Goal: Transaction & Acquisition: Purchase product/service

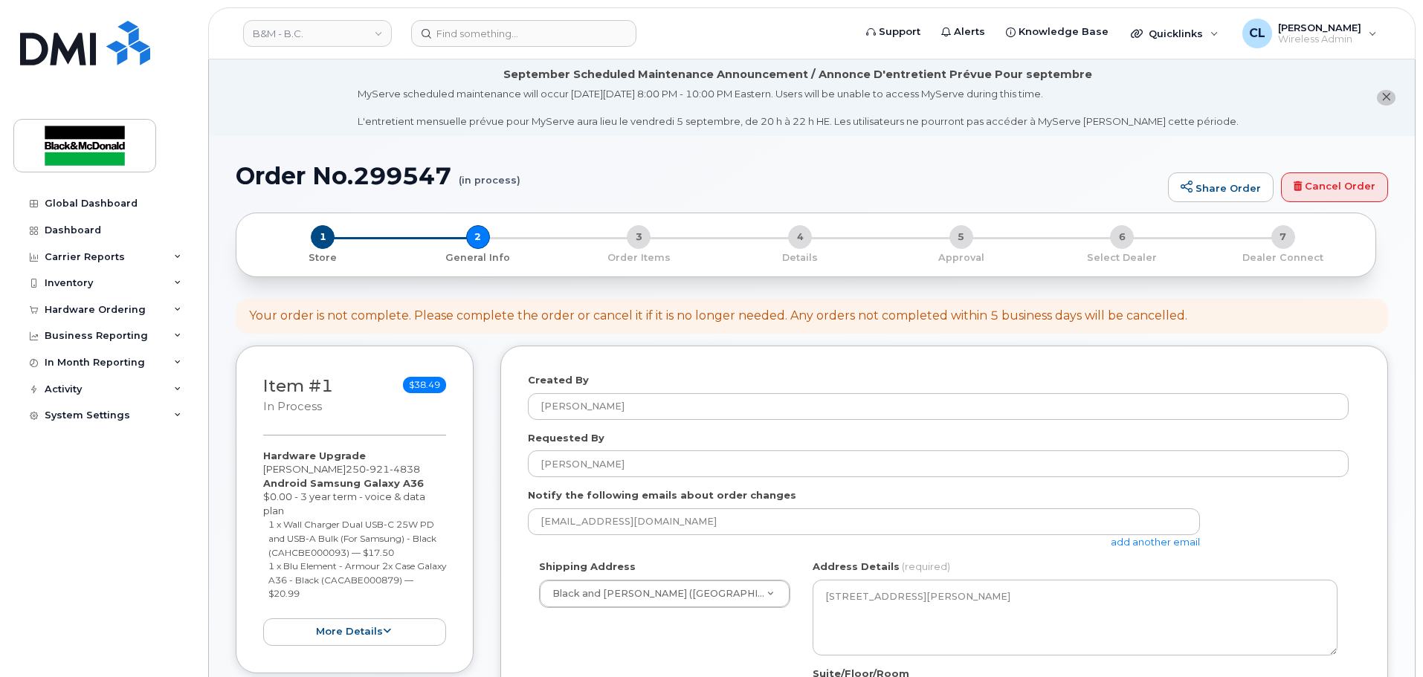
select select
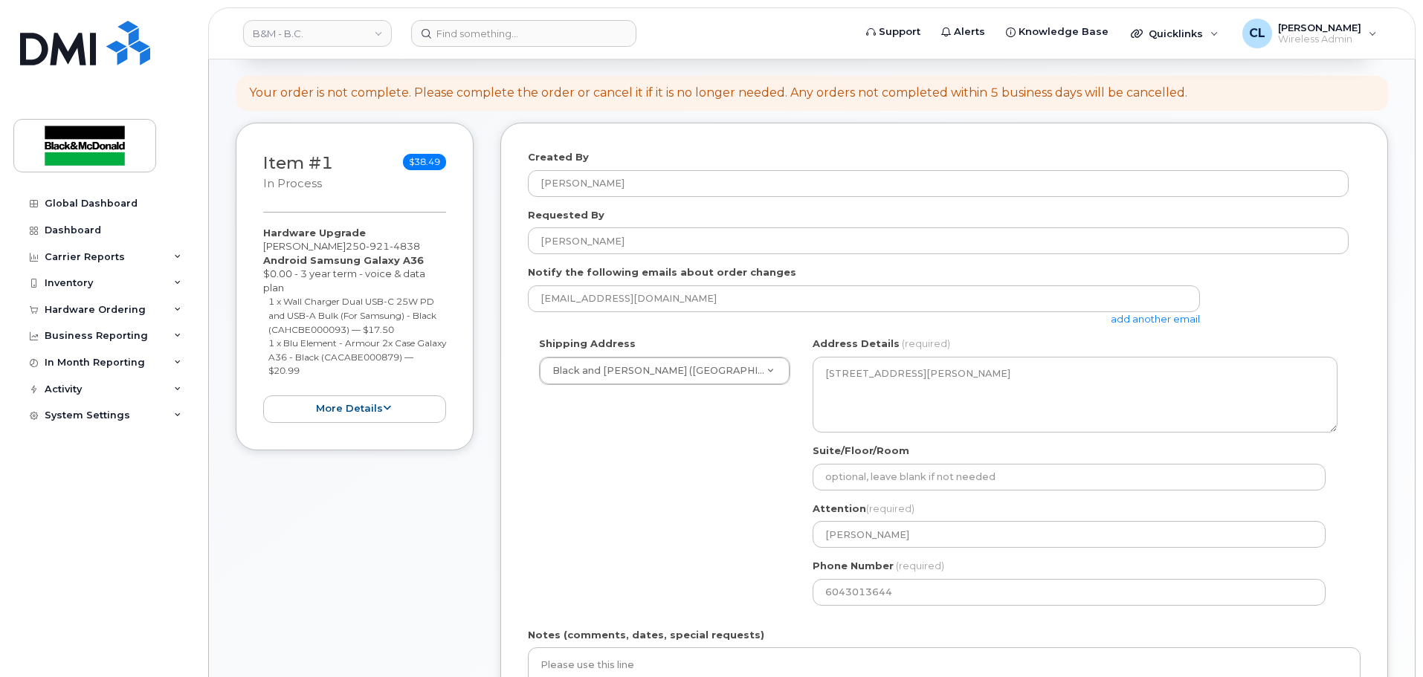
click at [555, 476] on div "Shipping Address Black and McDonald (Vancouver) Black and McDonald (Vancouver) …" at bounding box center [938, 476] width 821 height 279
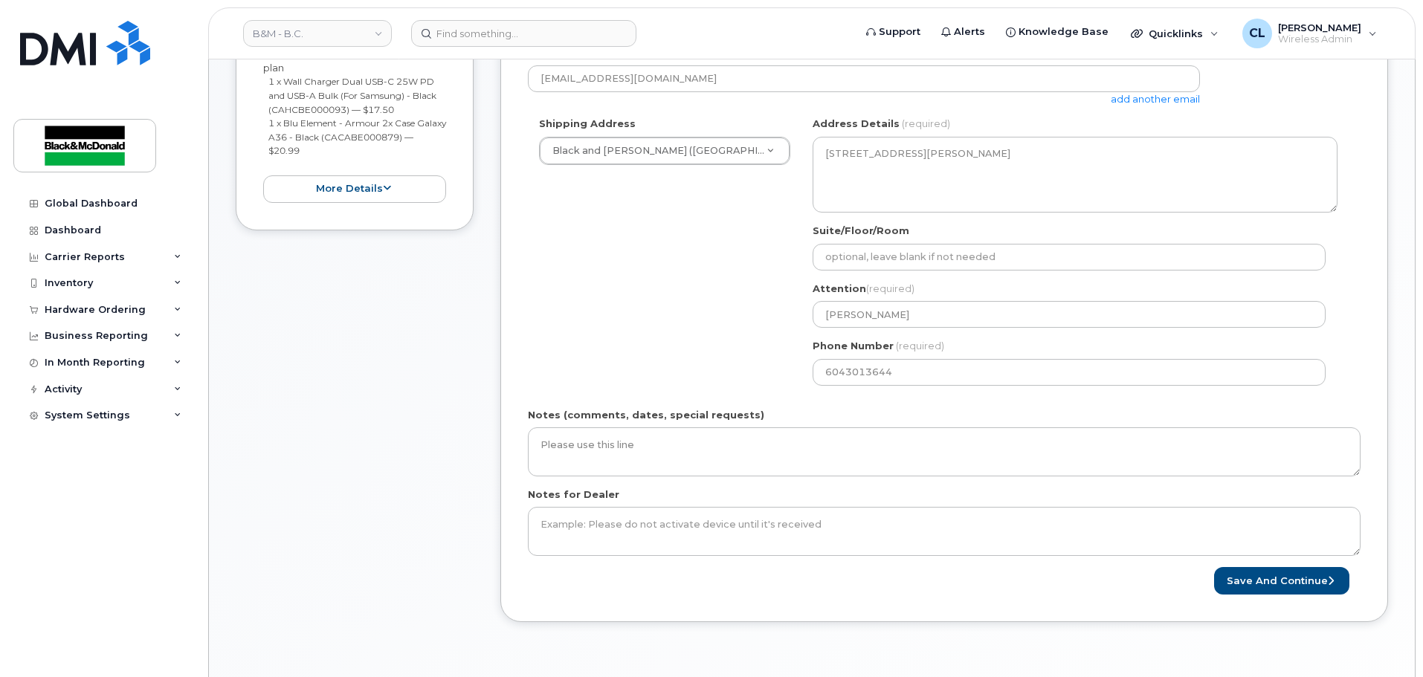
scroll to position [446, 0]
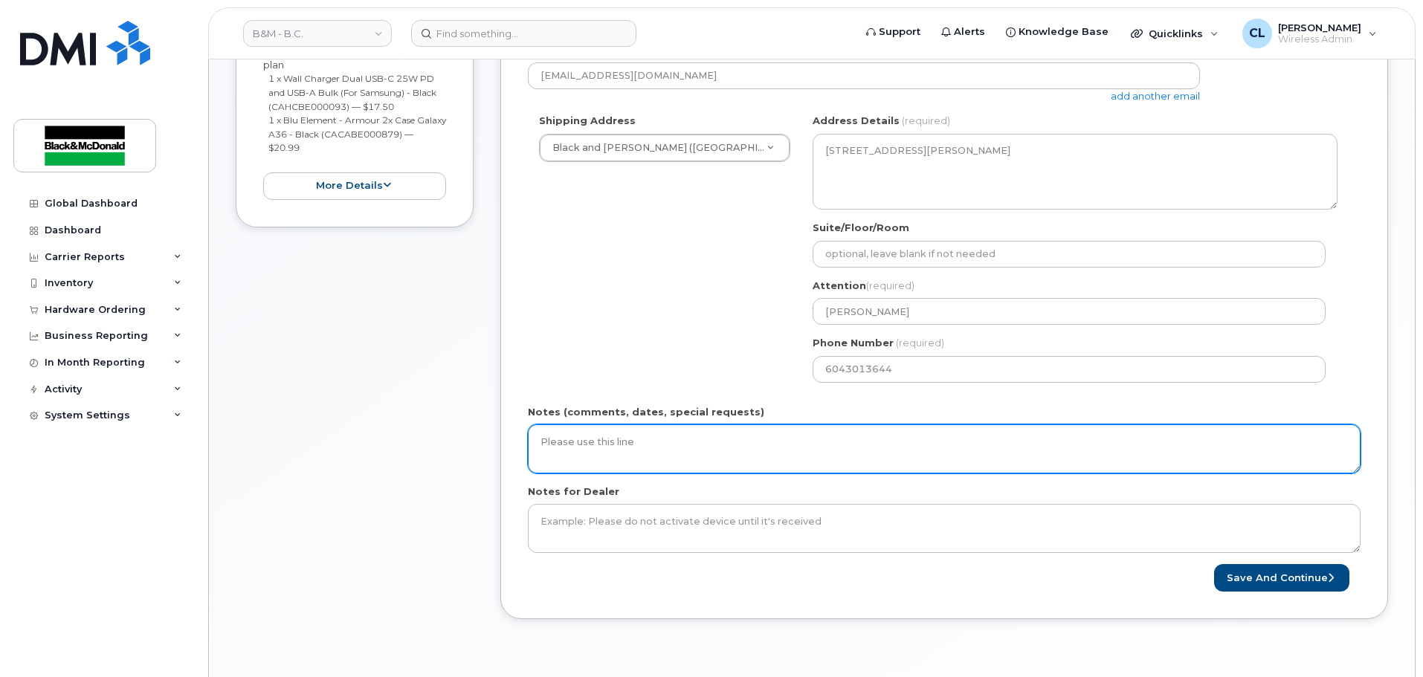
click at [653, 439] on textarea "Please use this line" at bounding box center [944, 448] width 833 height 49
click at [729, 439] on textarea "Please use this line" at bounding box center [944, 448] width 833 height 49
drag, startPoint x: 728, startPoint y: 439, endPoint x: 518, endPoint y: 434, distance: 209.7
click at [518, 434] on div "Created By Candice Leung Requested By Chris Mahadeo Notify the following emails…" at bounding box center [944, 260] width 888 height 720
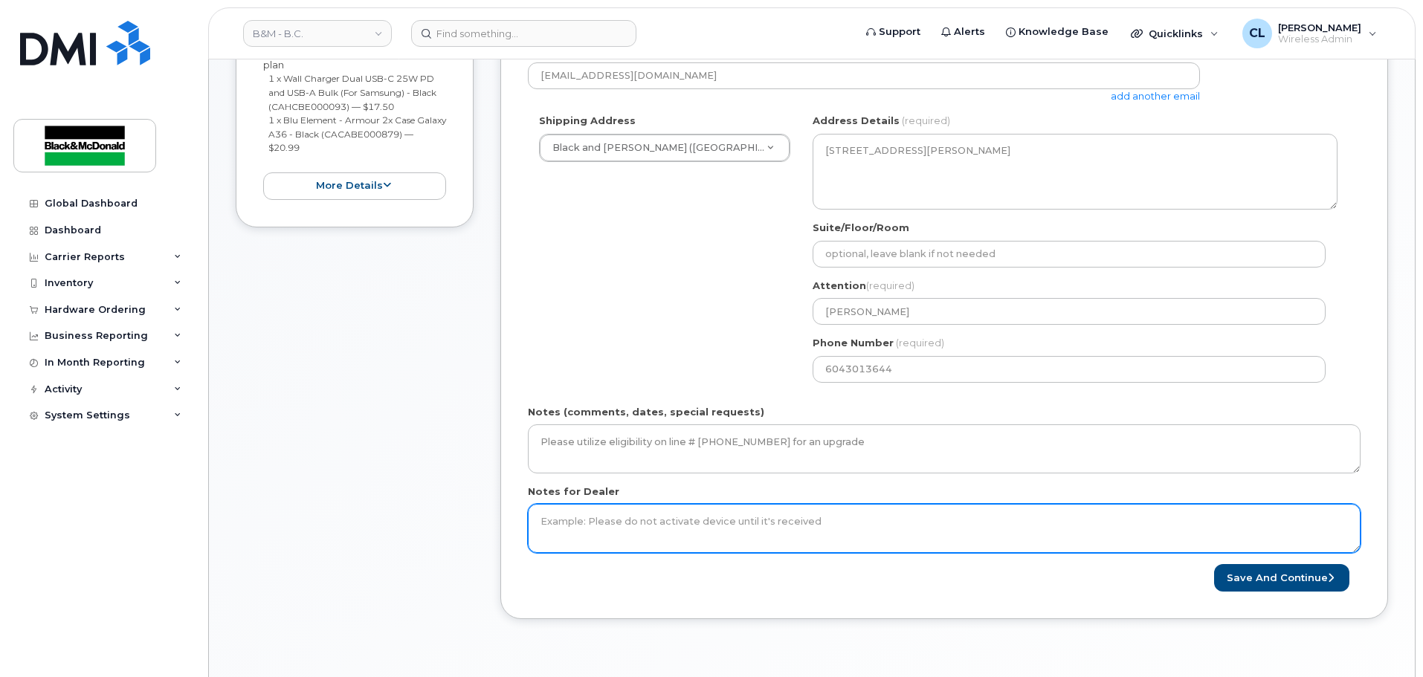
click at [880, 526] on textarea "Notes for Dealer" at bounding box center [944, 528] width 833 height 49
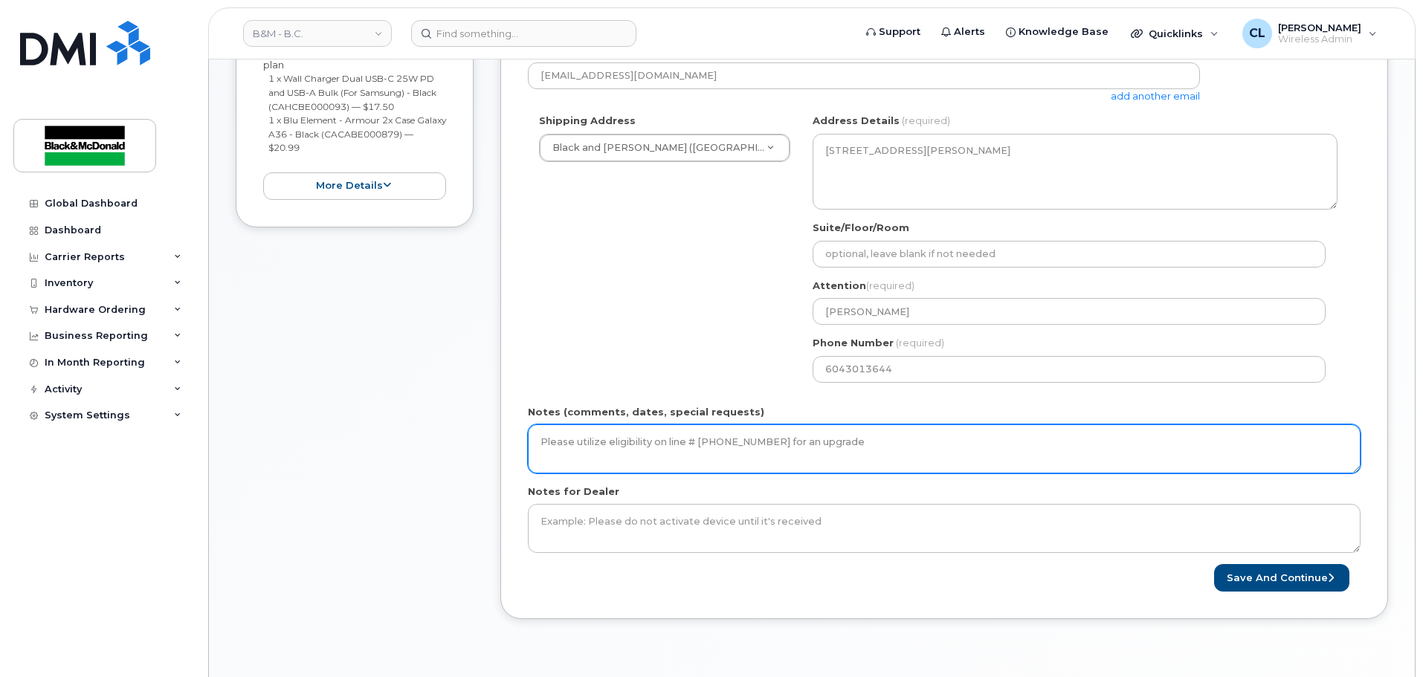
click at [873, 440] on textarea "Please utilize eligibility on line # 604-638-3078 for an upgrade" at bounding box center [944, 448] width 833 height 49
click at [990, 443] on textarea "Please utilize eligibility on line # 604-638-3078 for an upgrade, but utilize t…" at bounding box center [944, 448] width 833 height 49
type textarea "Please utilize eligibility from phone # 604-638-3078 for an upgrade, but utiliz…"
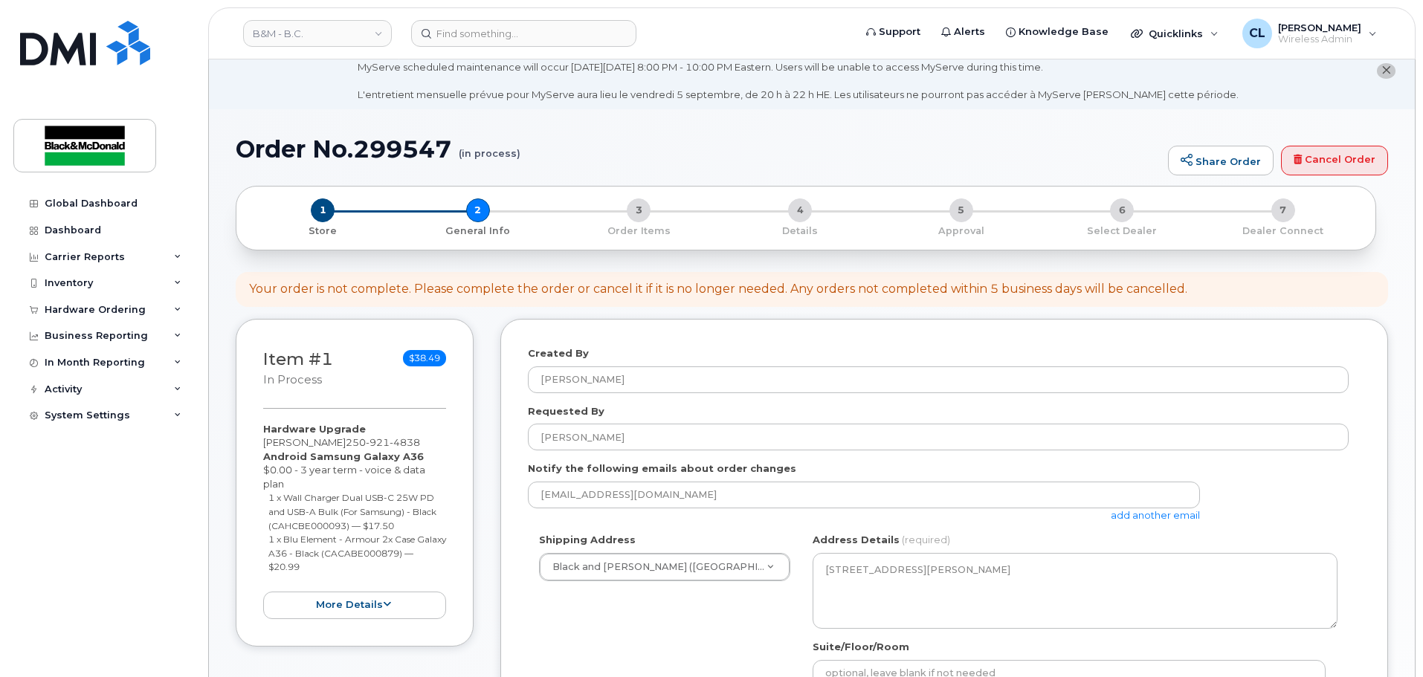
scroll to position [0, 0]
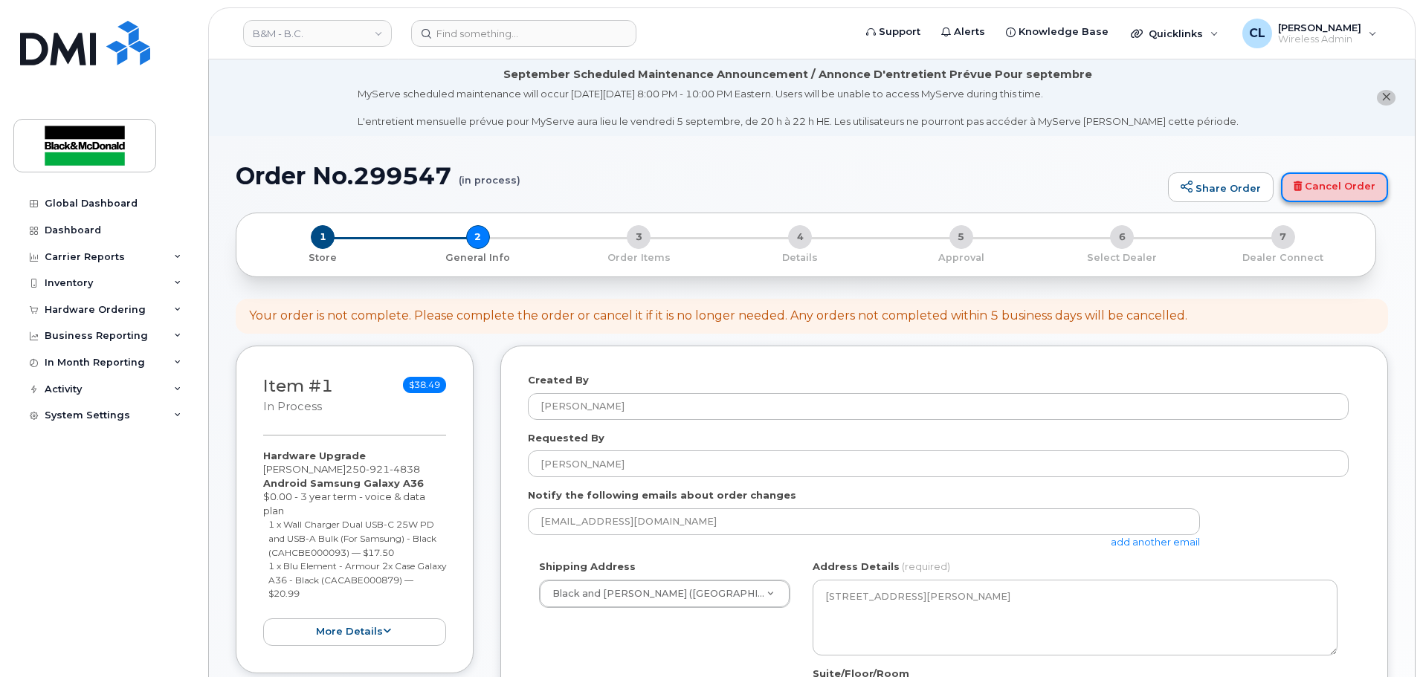
click at [1302, 189] on icon at bounding box center [1297, 186] width 8 height 10
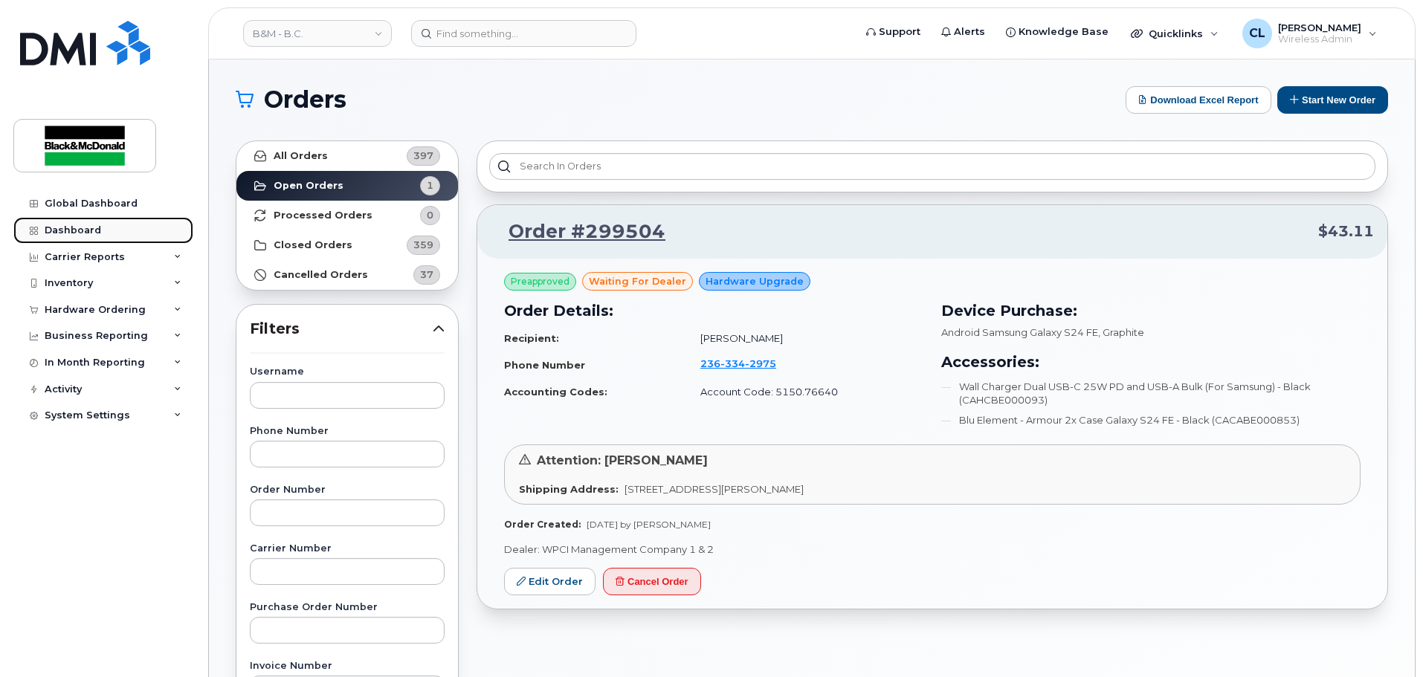
click at [75, 230] on div "Dashboard" at bounding box center [73, 230] width 56 height 12
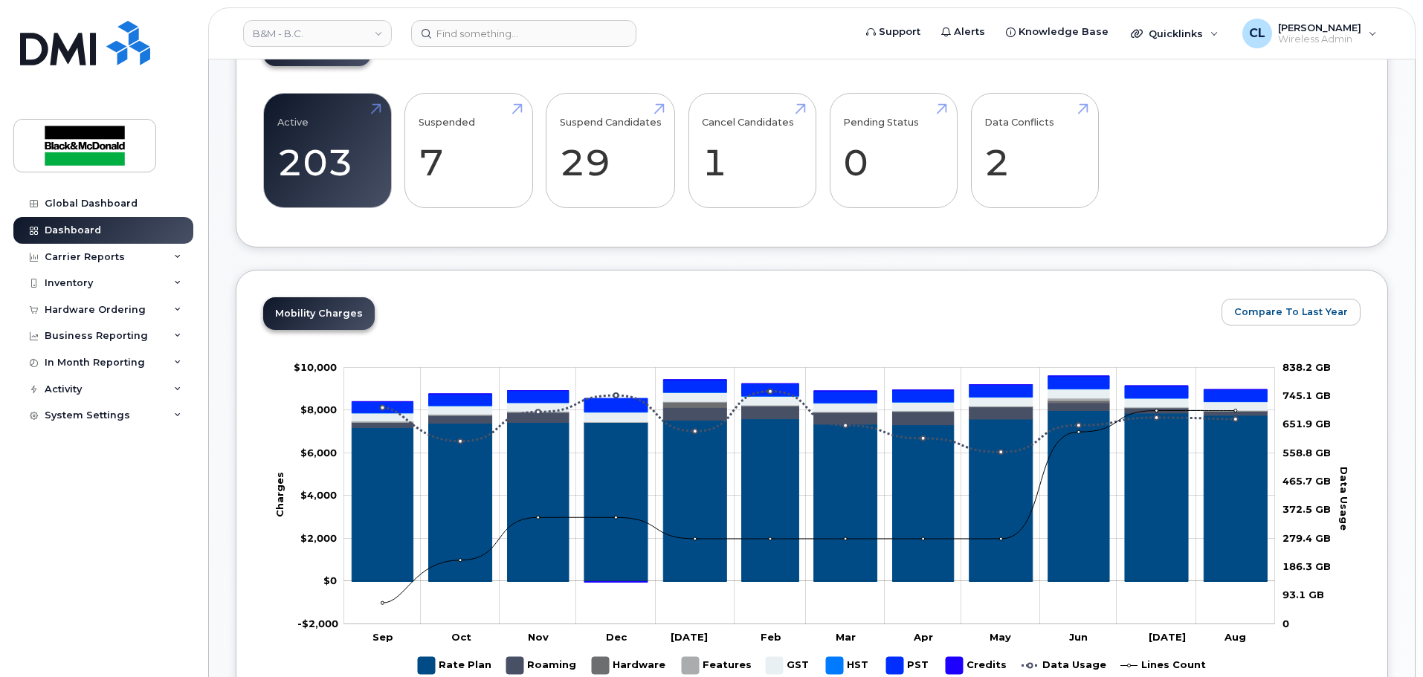
scroll to position [374, 0]
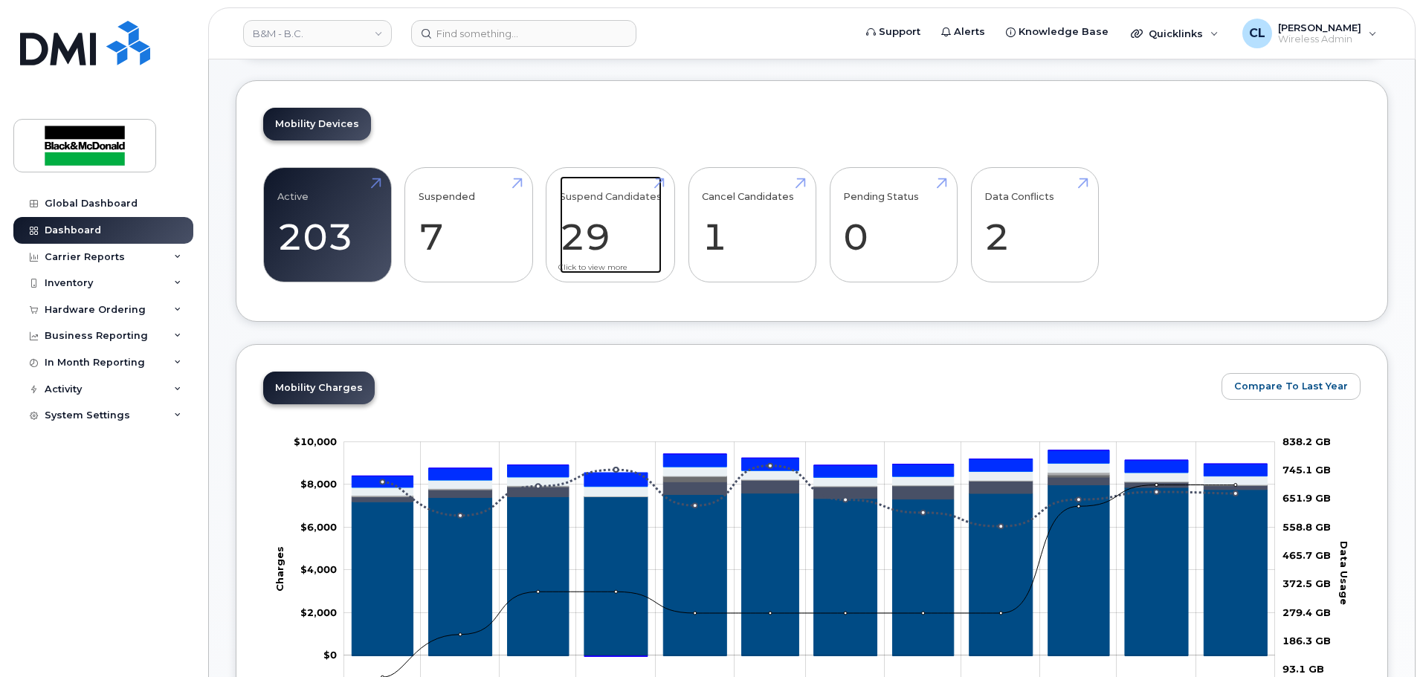
click at [601, 238] on link "Suspend Candidates 29" at bounding box center [611, 225] width 102 height 98
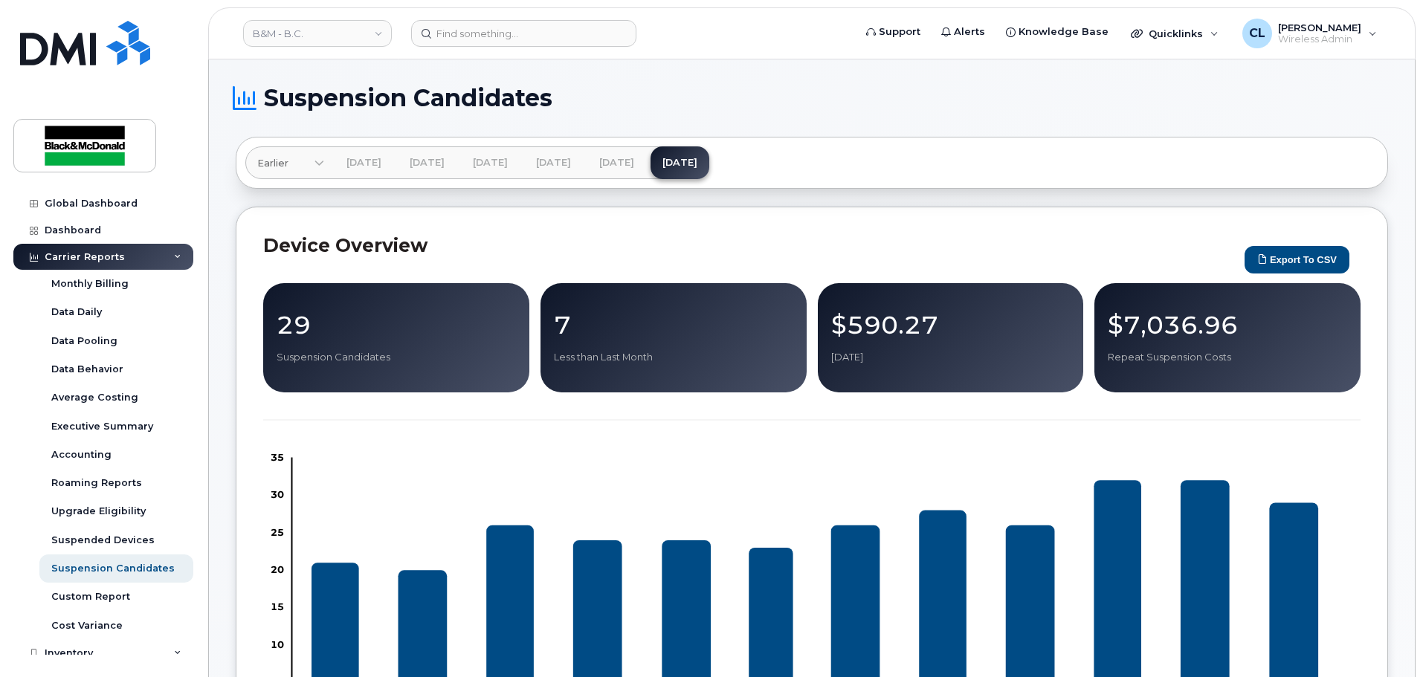
click at [88, 263] on div "Carrier Reports" at bounding box center [103, 257] width 180 height 27
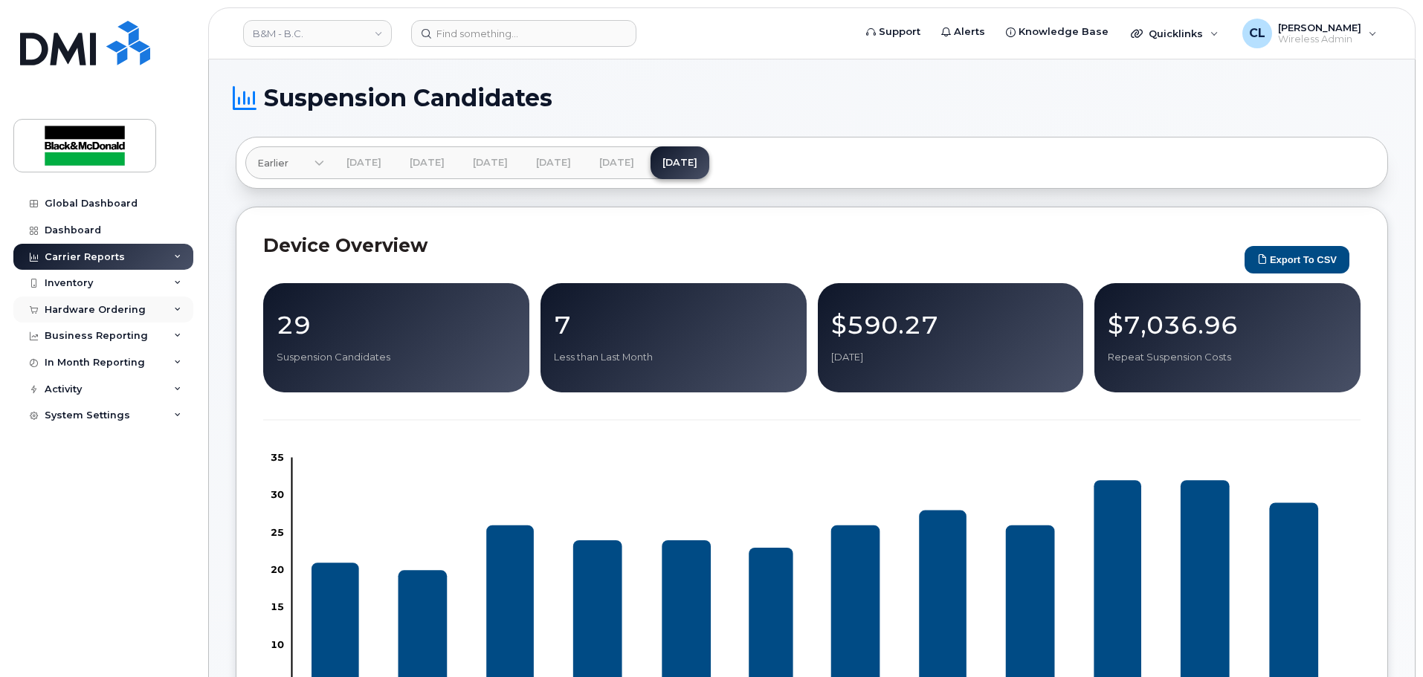
click at [83, 306] on div "Hardware Ordering" at bounding box center [95, 310] width 101 height 12
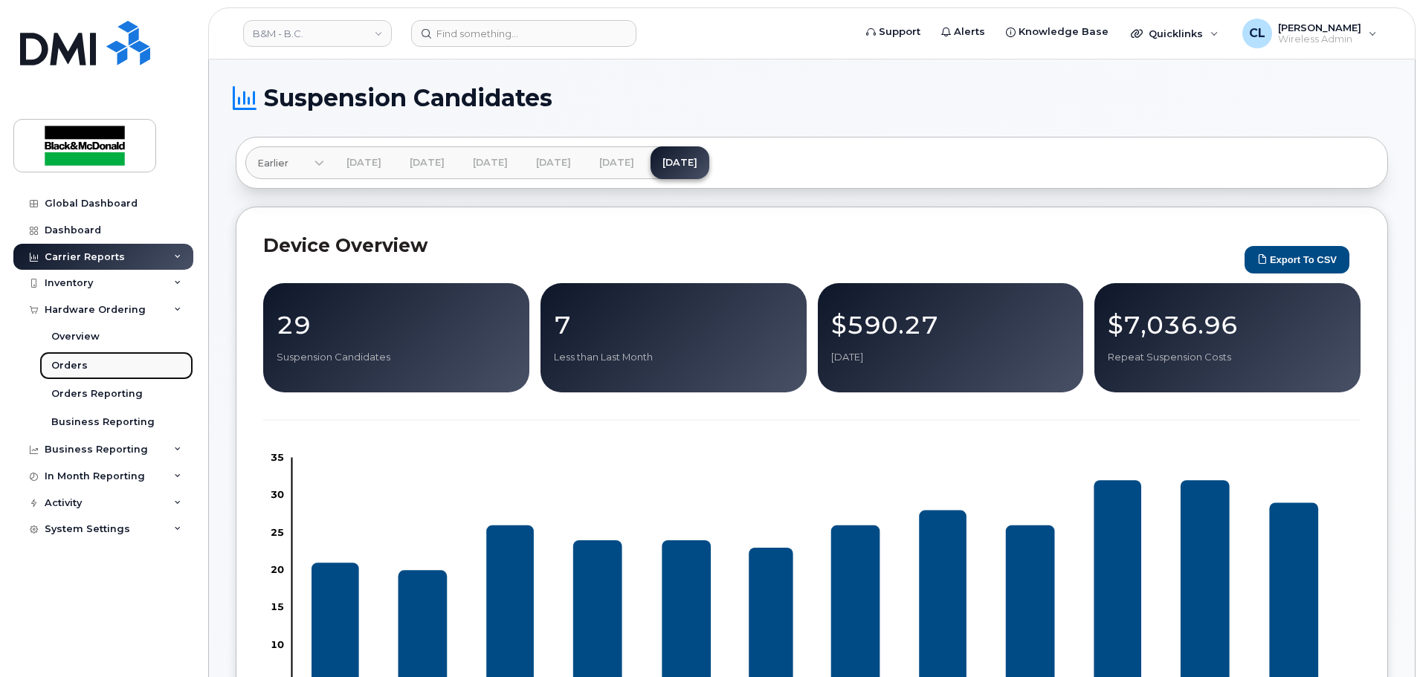
click at [74, 368] on div "Orders" at bounding box center [69, 365] width 36 height 13
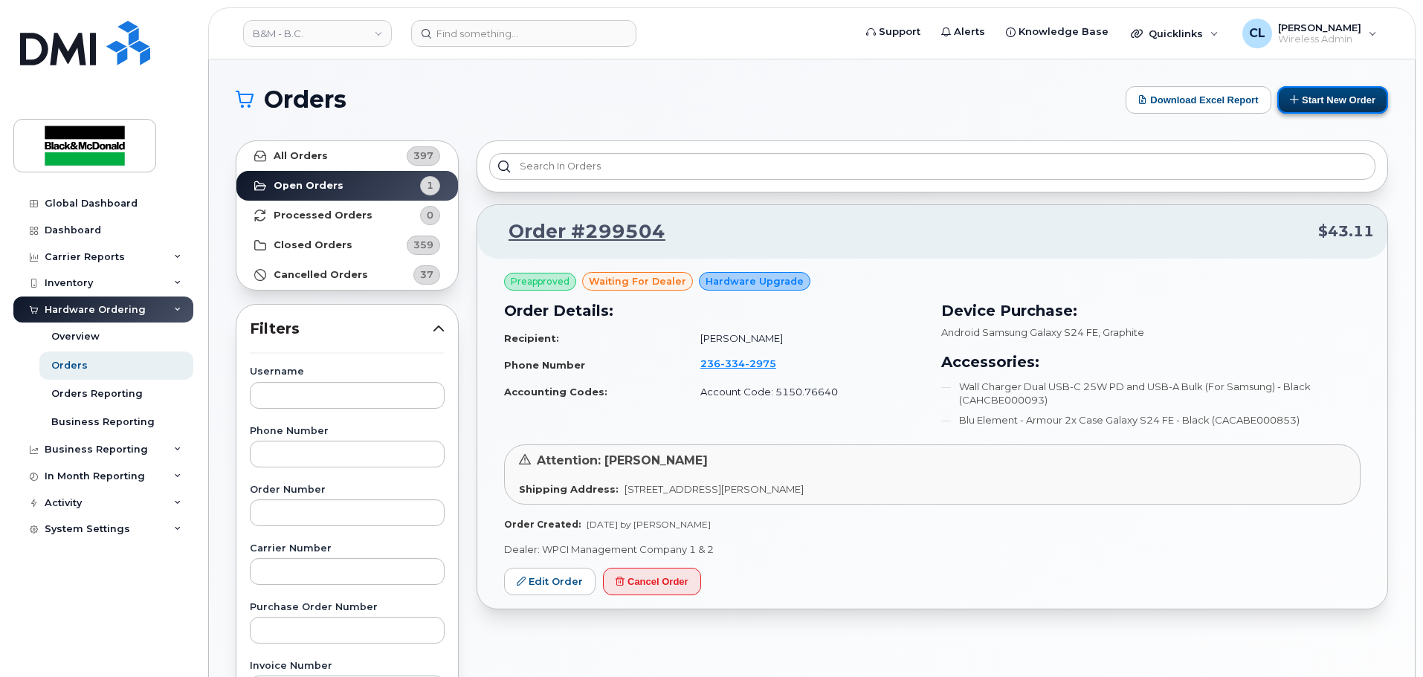
click at [1325, 100] on button "Start New Order" at bounding box center [1332, 100] width 111 height 28
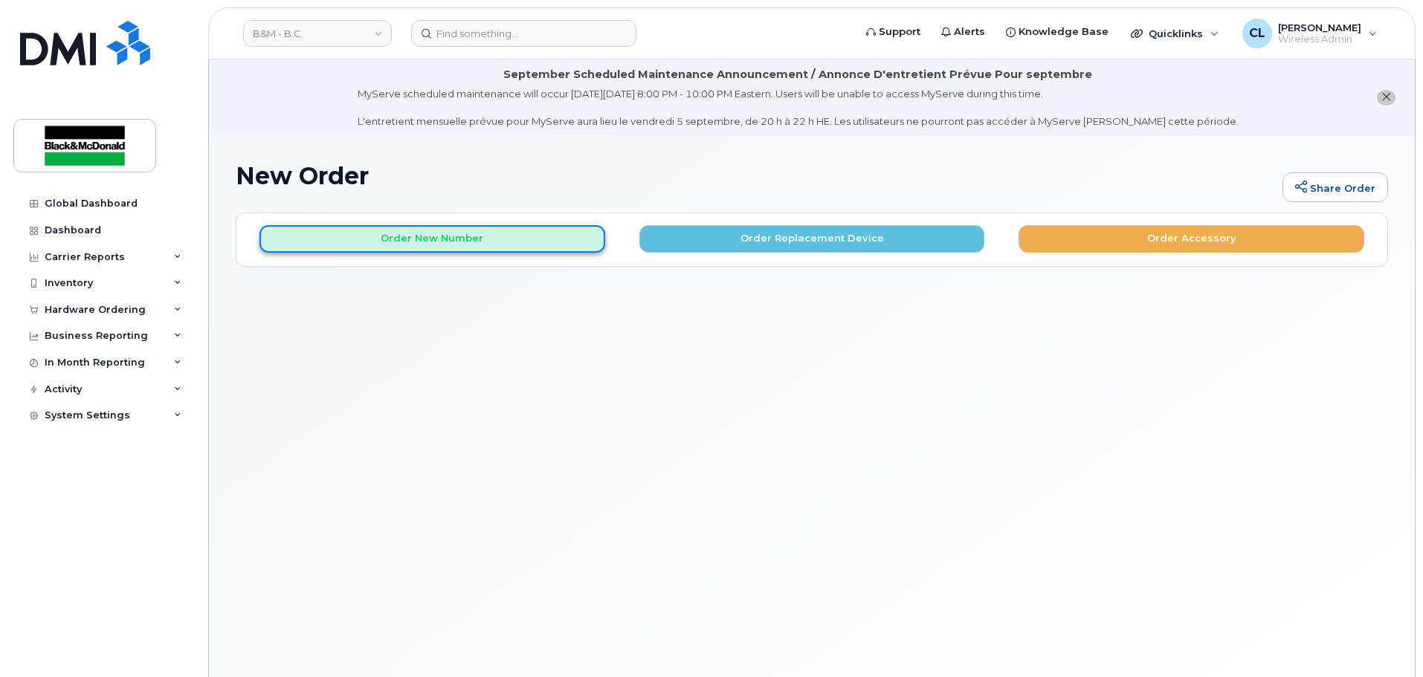
click at [416, 246] on button "Order New Number" at bounding box center [432, 239] width 346 height 28
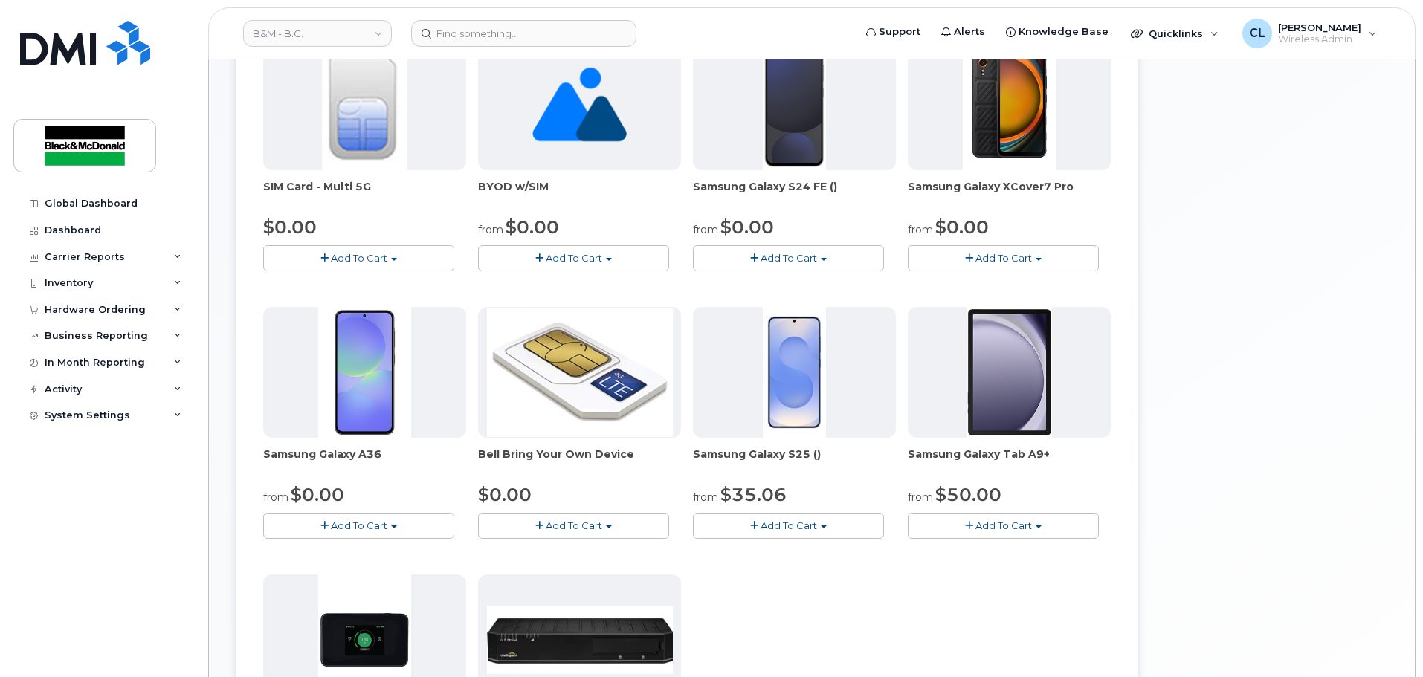
scroll to position [372, 0]
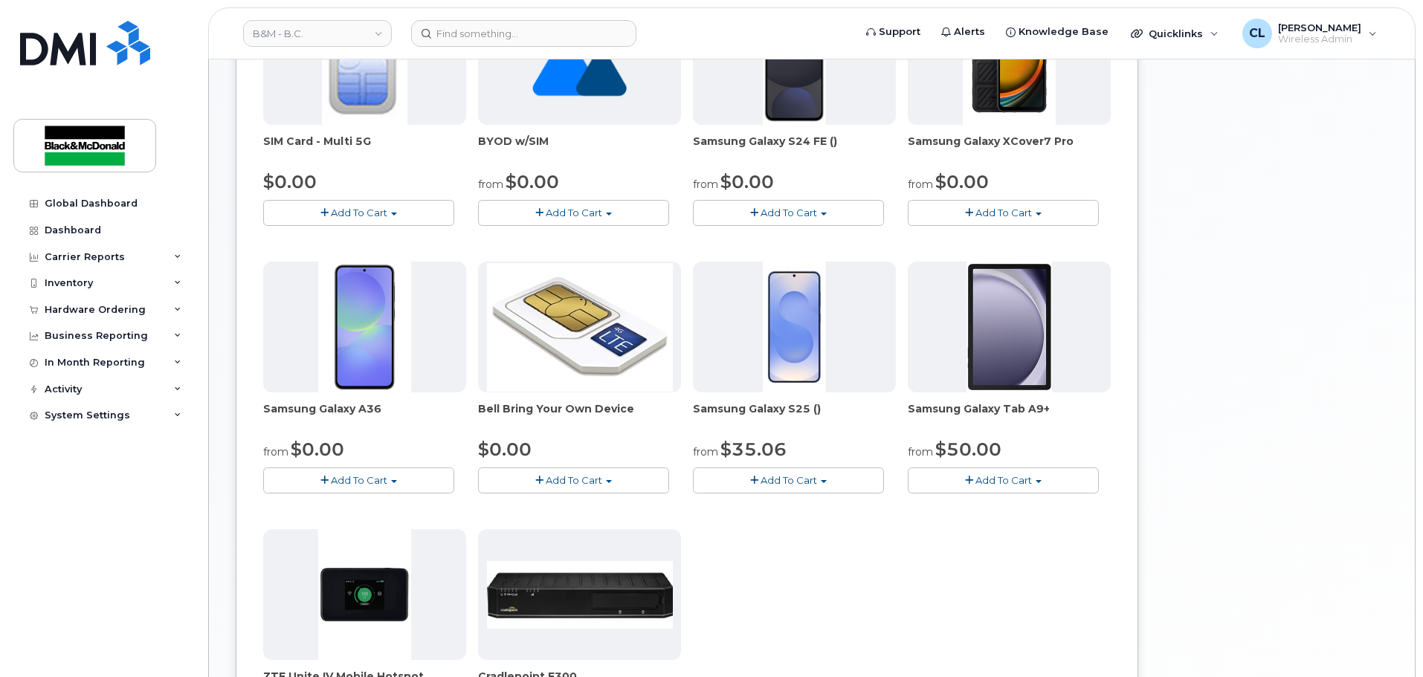
click at [374, 492] on button "Add To Cart" at bounding box center [358, 481] width 191 height 26
click at [374, 502] on link "$0.00 - 3 year term - voice & data plan" at bounding box center [374, 508] width 215 height 19
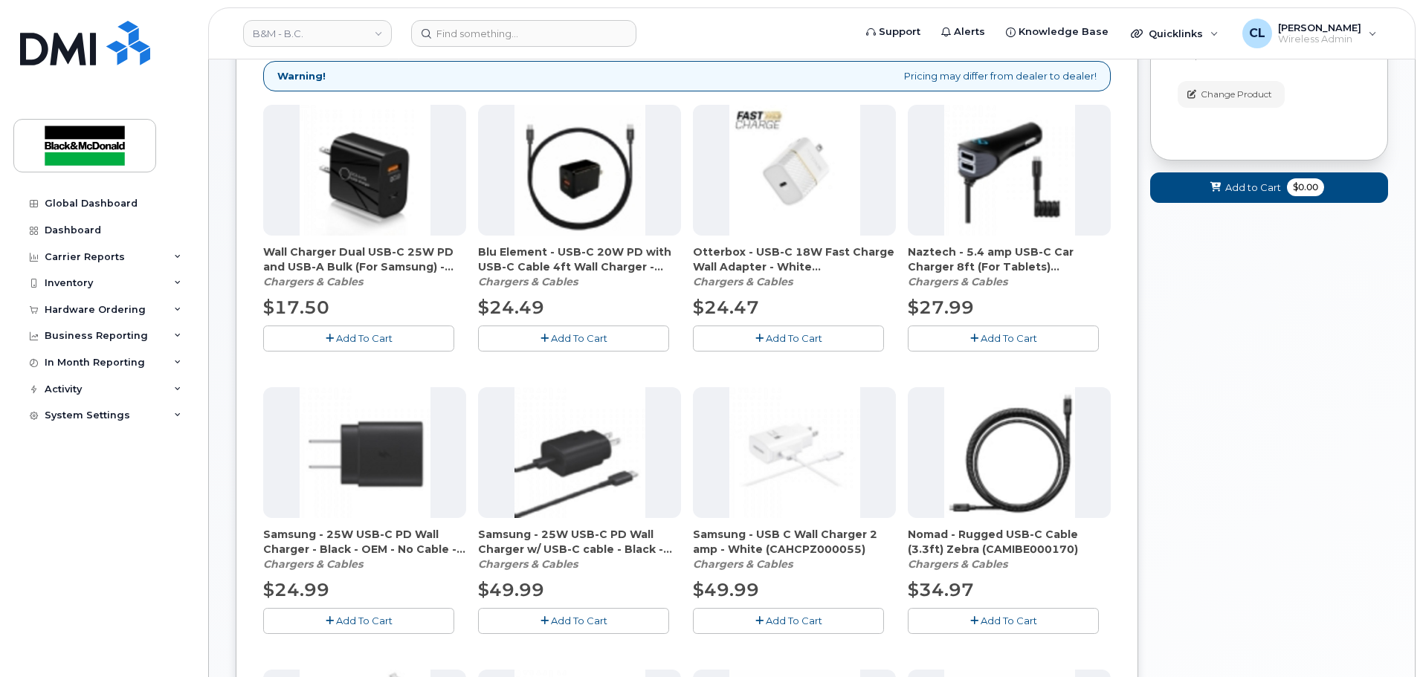
scroll to position [307, 0]
click at [363, 335] on span "Add To Cart" at bounding box center [364, 338] width 56 height 12
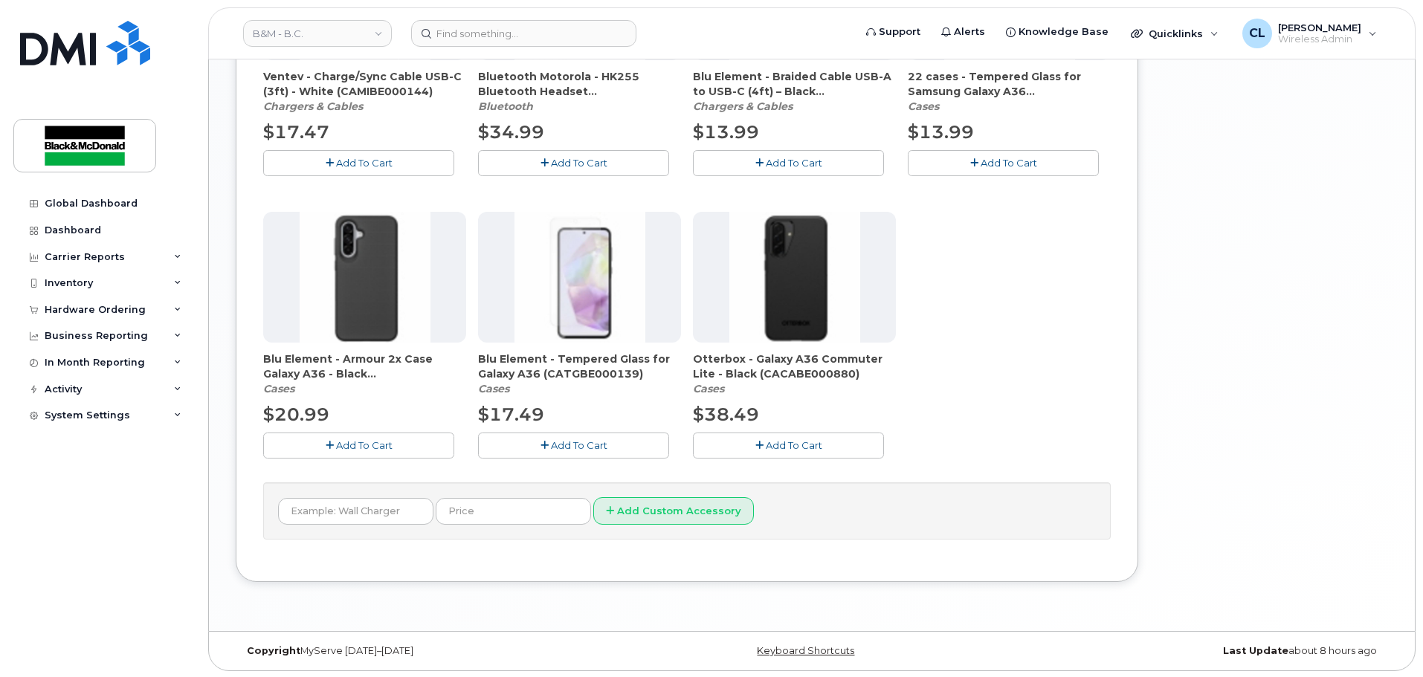
scroll to position [1048, 0]
click at [349, 444] on span "Add To Cart" at bounding box center [364, 444] width 56 height 12
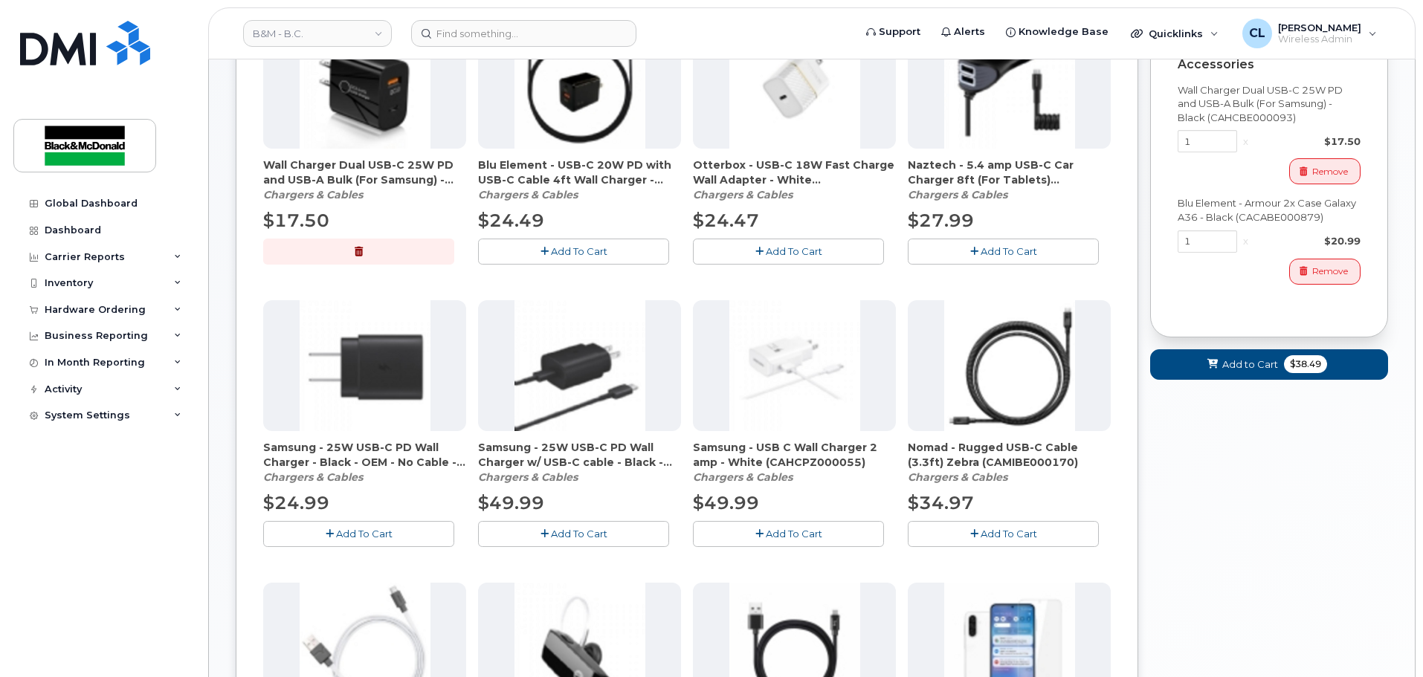
scroll to position [305, 0]
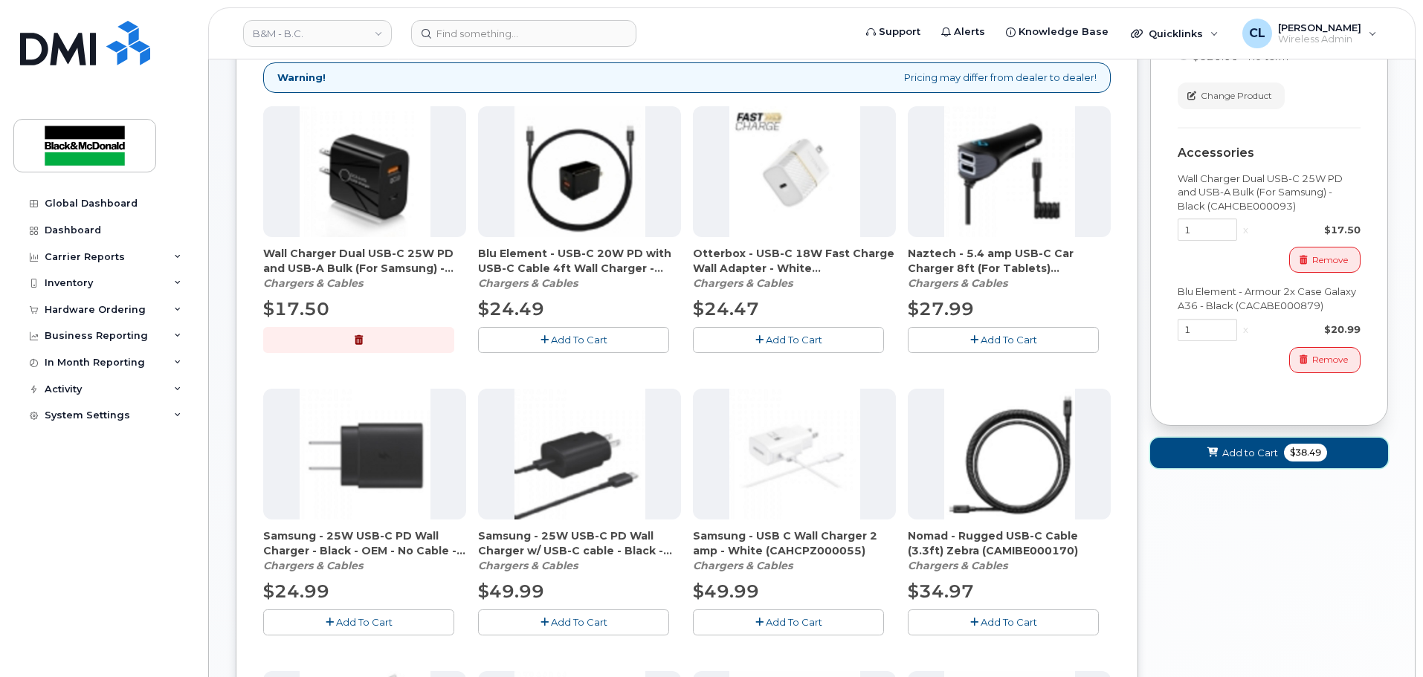
click at [1213, 459] on span at bounding box center [1213, 453] width 14 height 14
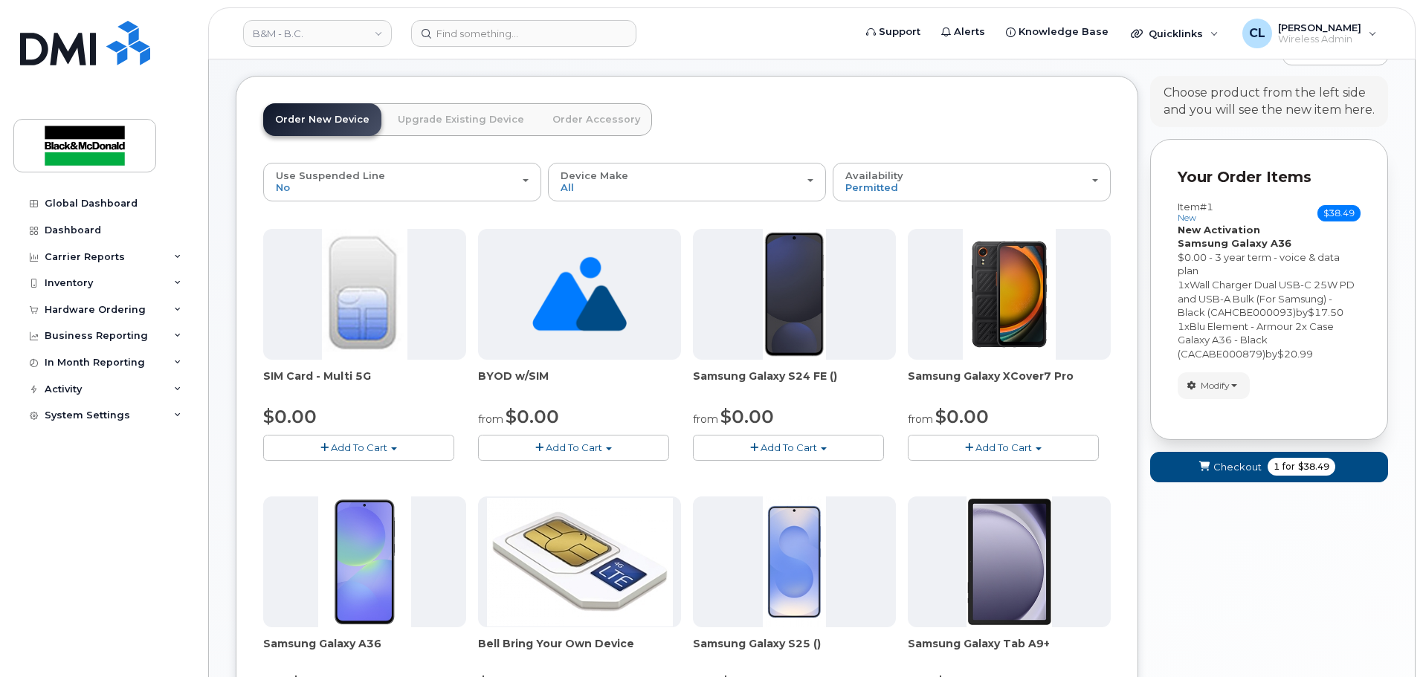
scroll to position [132, 0]
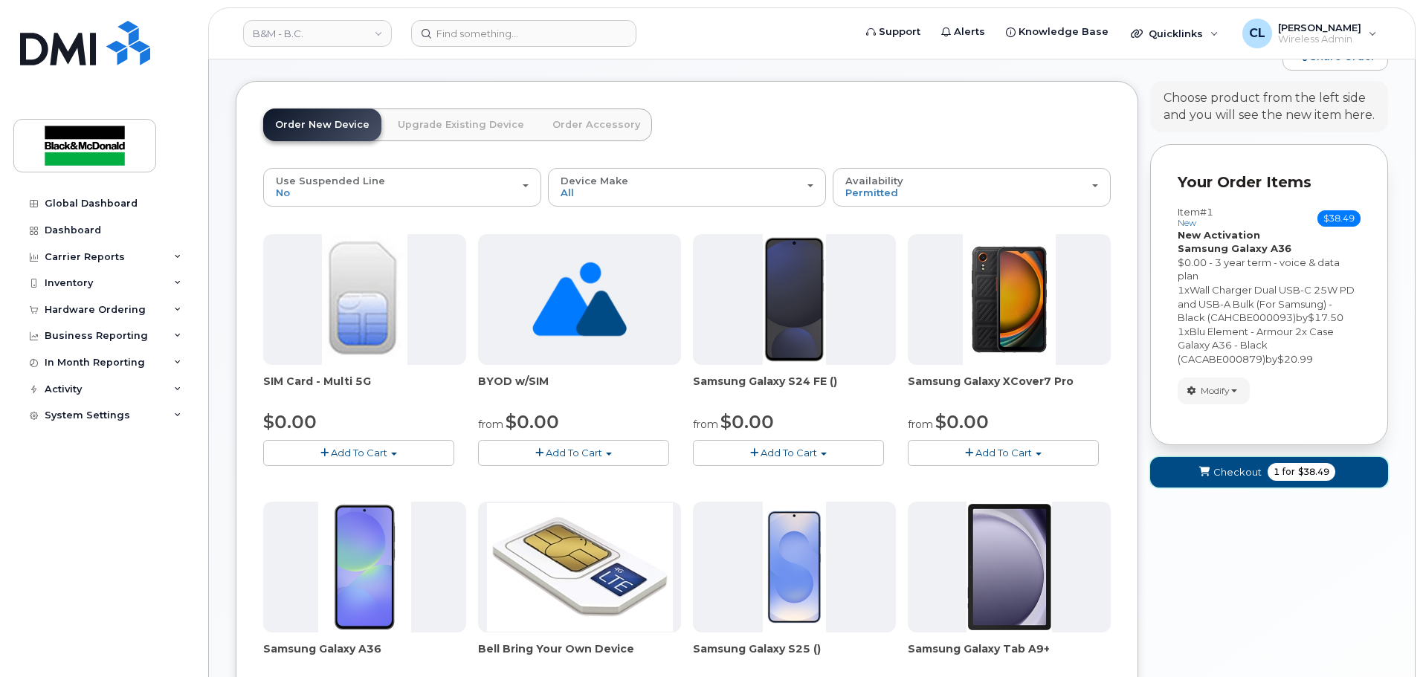
click at [1242, 473] on span "Checkout" at bounding box center [1237, 472] width 48 height 14
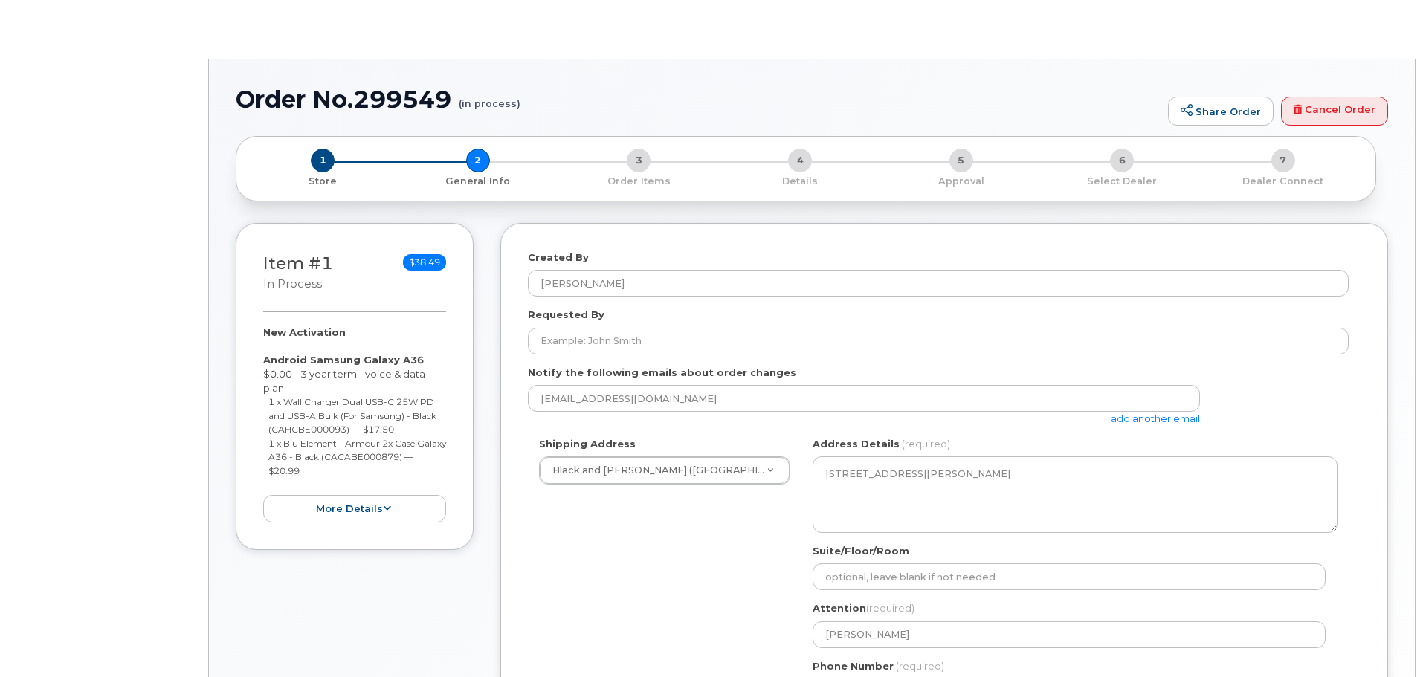
select select
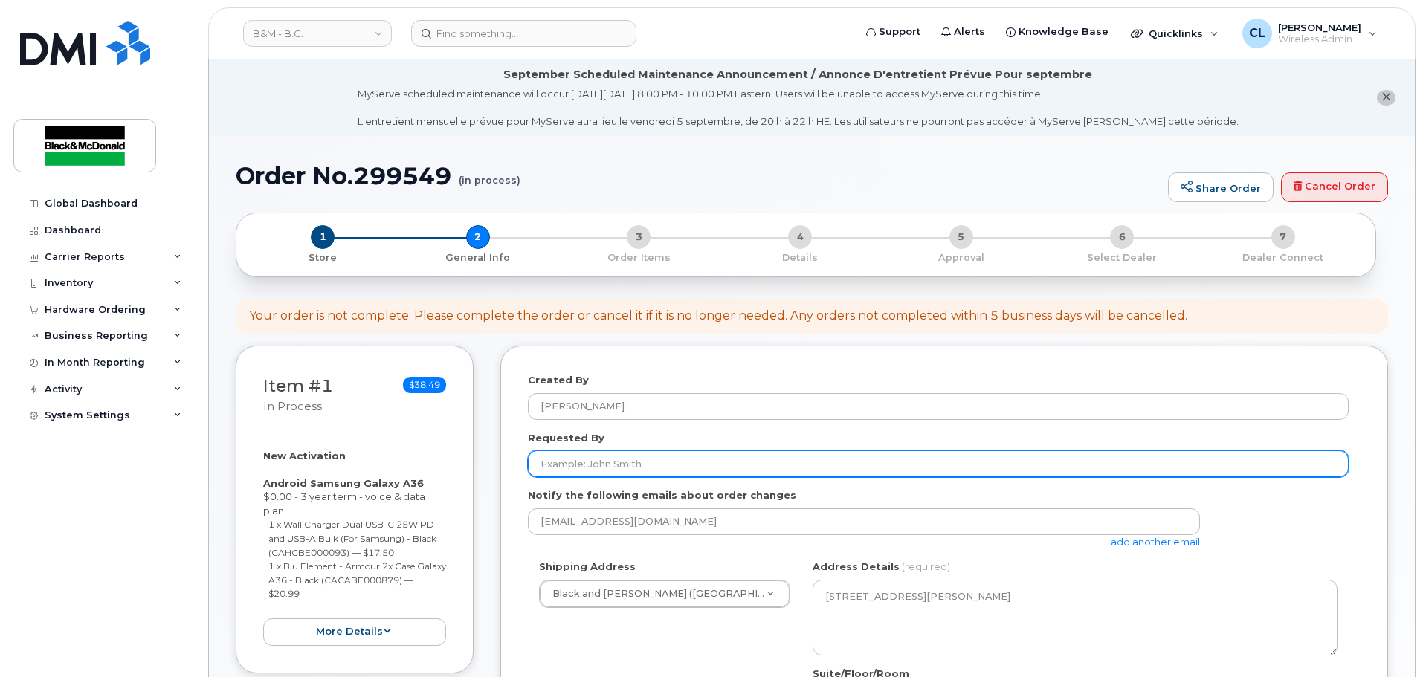
click at [630, 467] on input "Requested By" at bounding box center [938, 463] width 821 height 27
type input "[PERSON_NAME]"
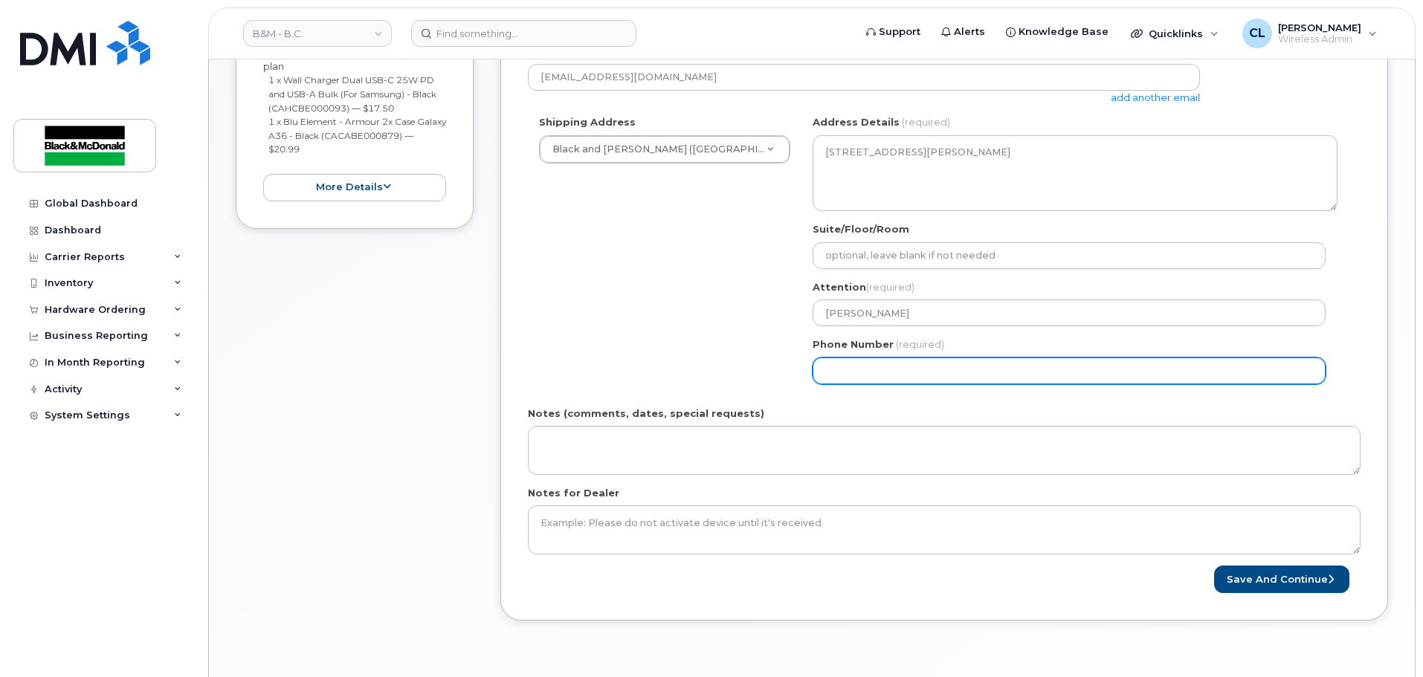
scroll to position [446, 0]
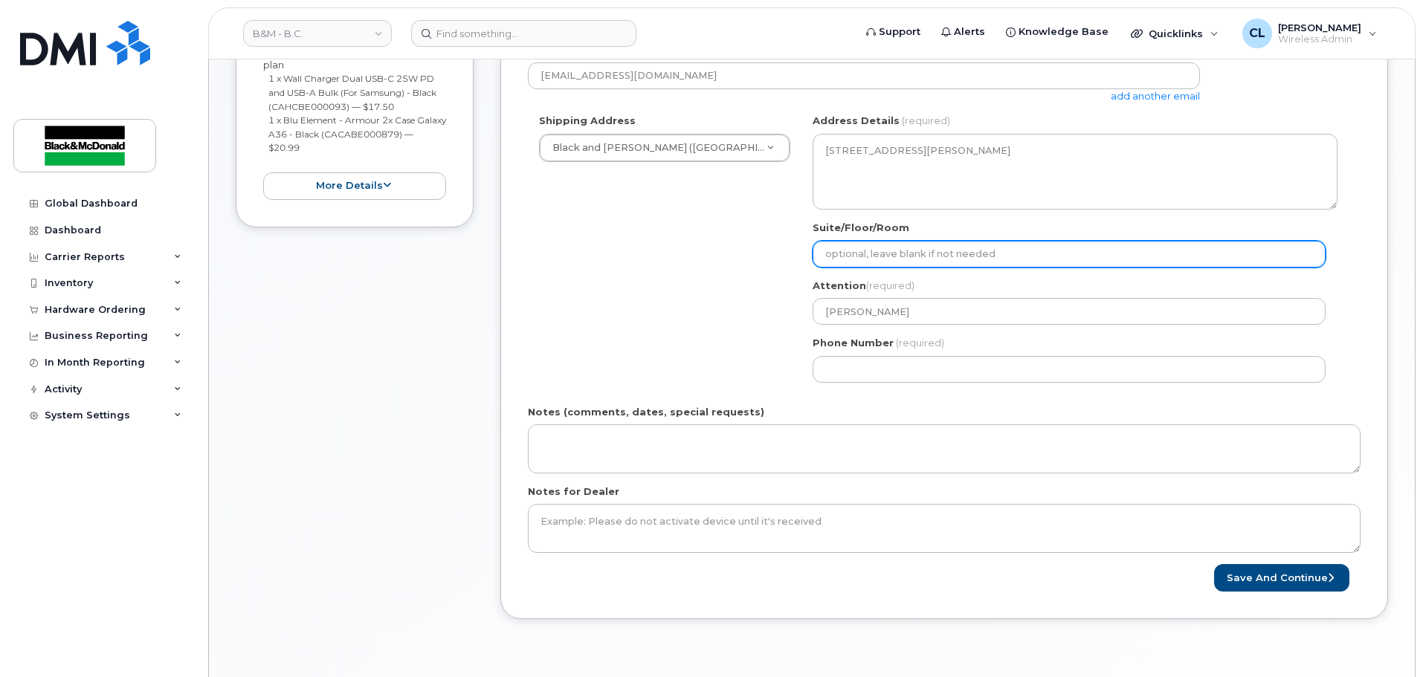
click at [905, 258] on input "Suite/Floor/Room" at bounding box center [1068, 254] width 513 height 27
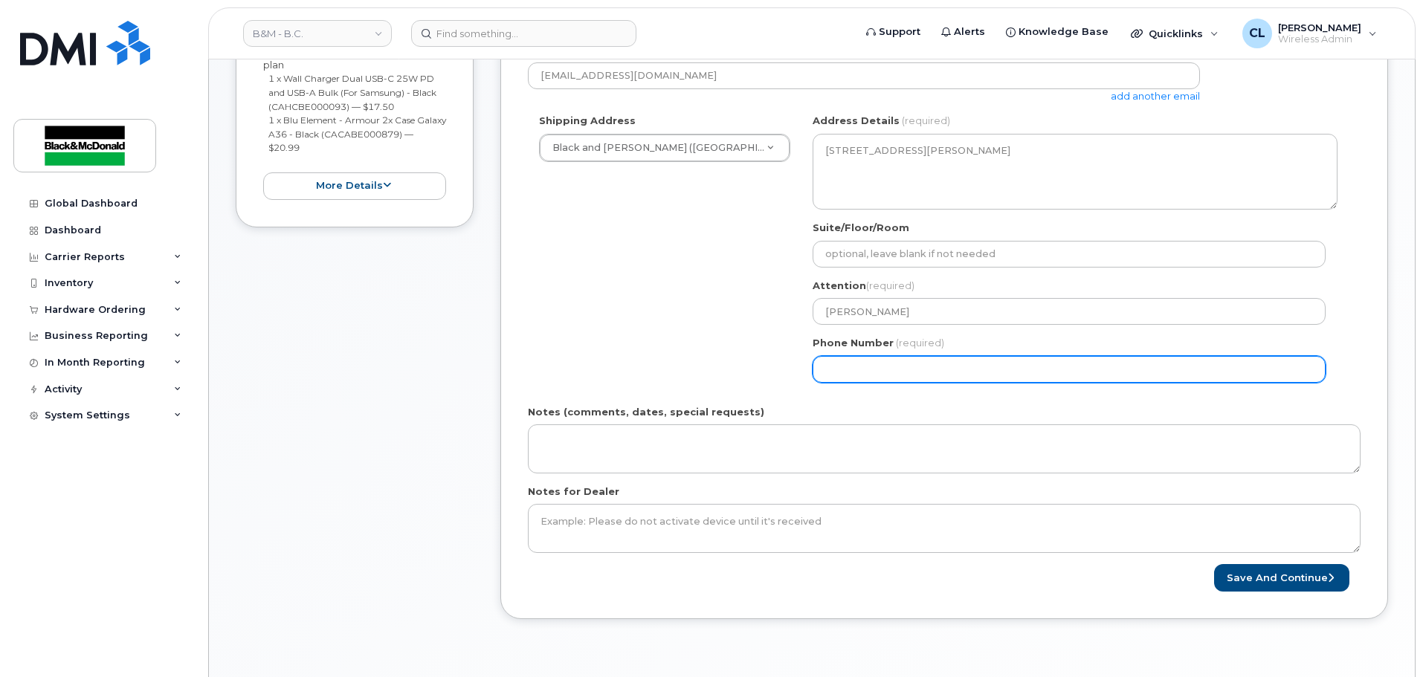
drag, startPoint x: 885, startPoint y: 373, endPoint x: 875, endPoint y: 366, distance: 11.8
click at [883, 373] on input "Phone Number" at bounding box center [1068, 369] width 513 height 27
select select
type input "604301364"
select select
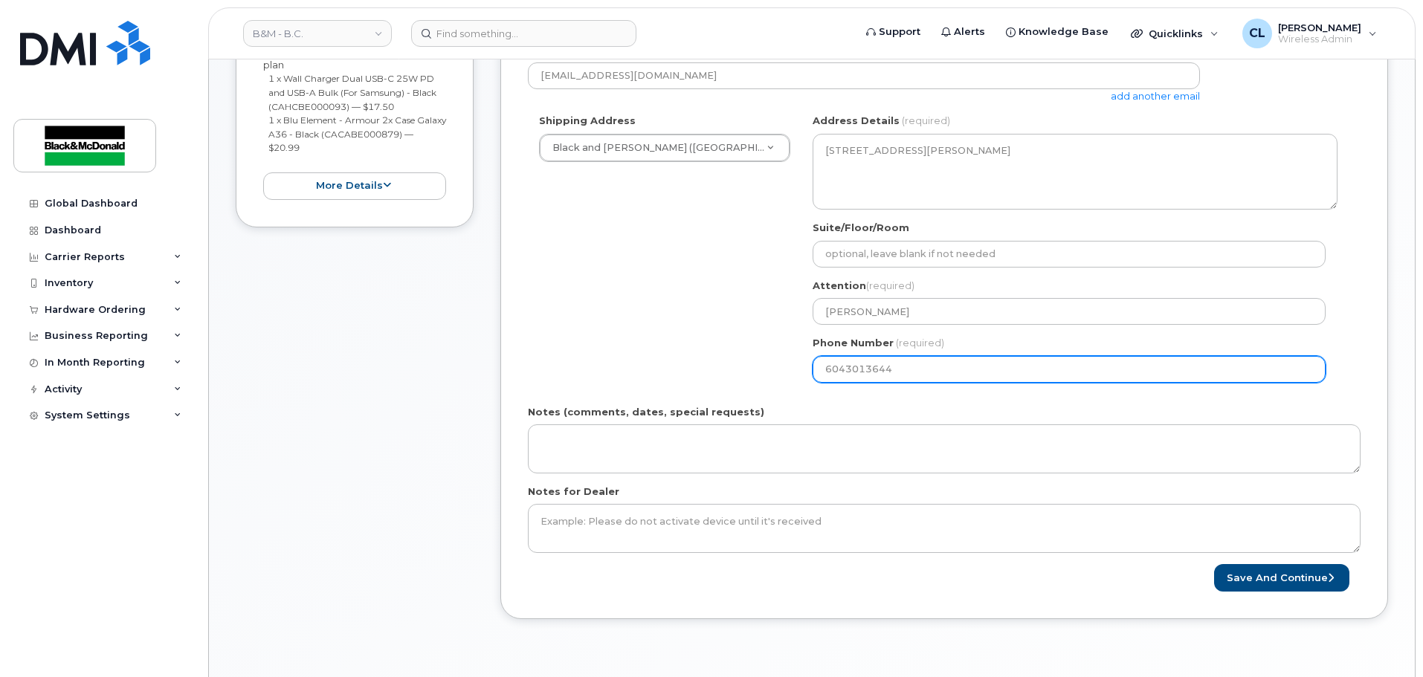
type input "6043013644"
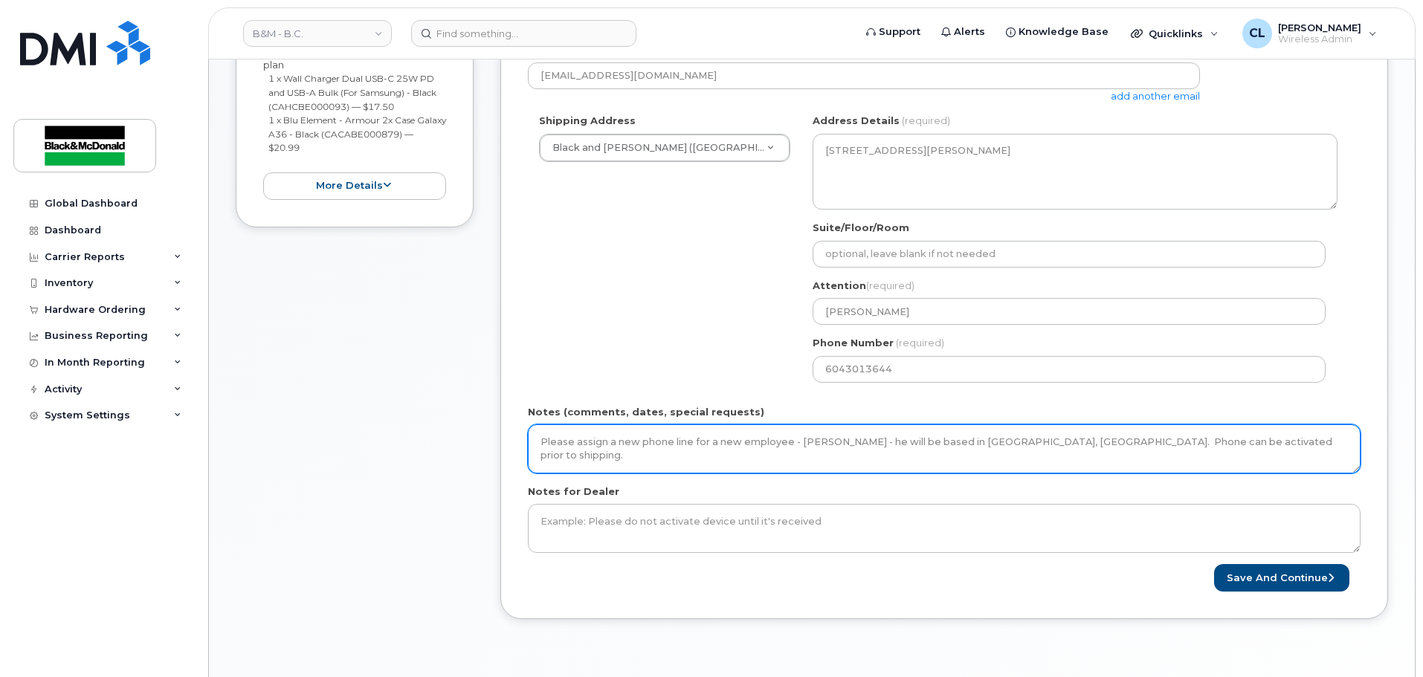
type textarea "Please assign a new phone line for a new employee - [PERSON_NAME] - he will be …"
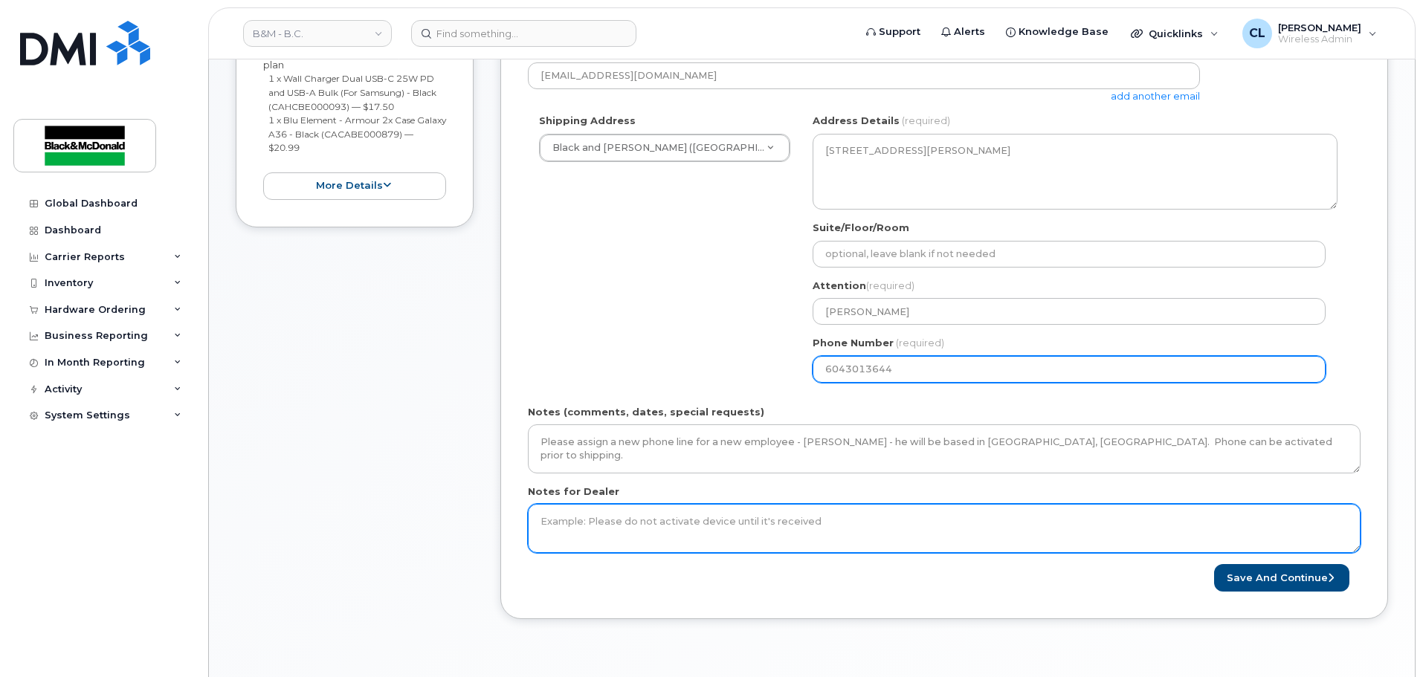
paste textarea "Please assign a new phone line for a new employee - [PERSON_NAME] - he will be …"
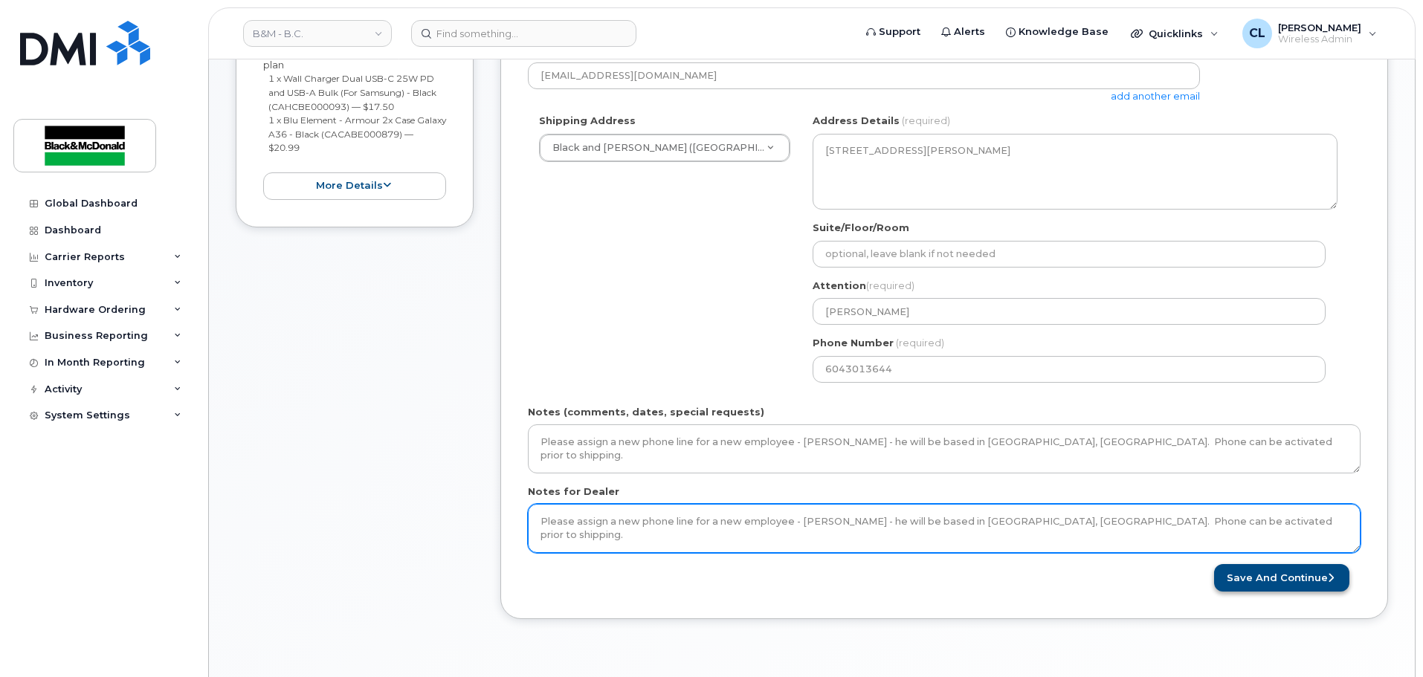
type textarea "Please assign a new phone line for a new employee - [PERSON_NAME] - he will be …"
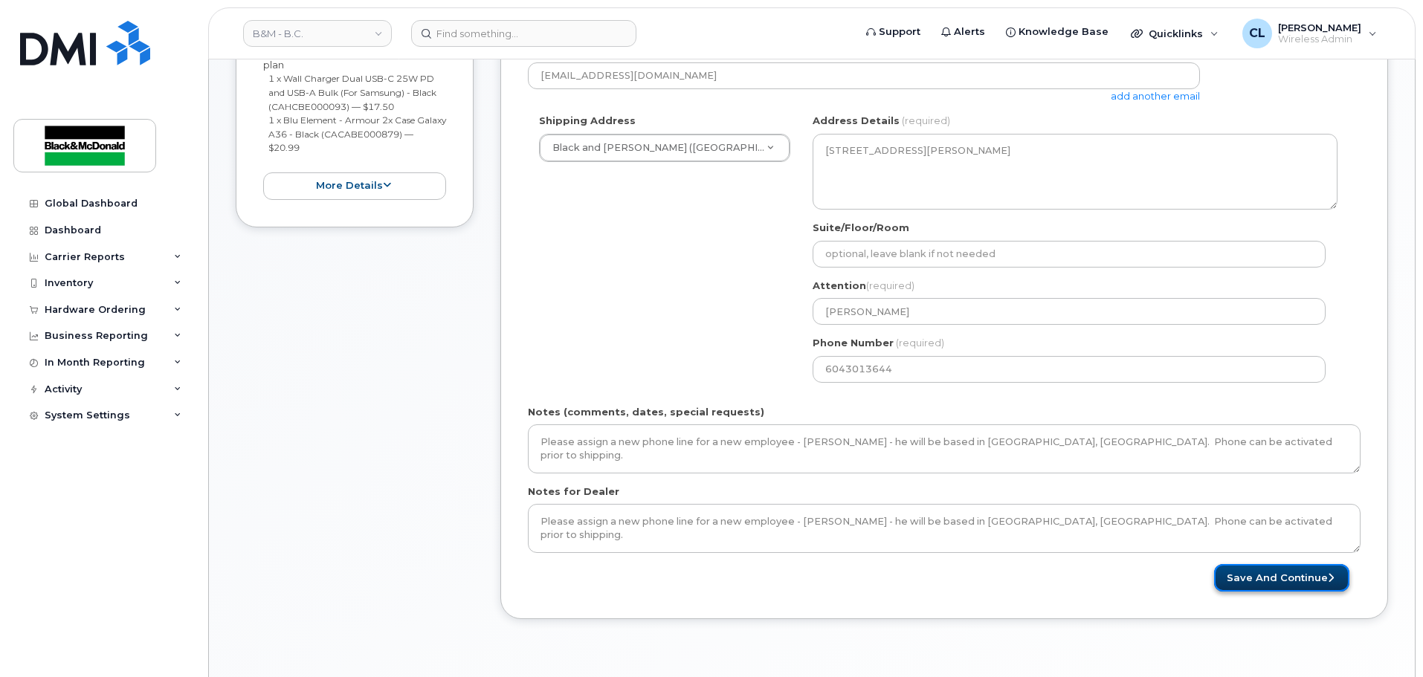
click at [1299, 579] on button "Save and Continue" at bounding box center [1281, 578] width 135 height 28
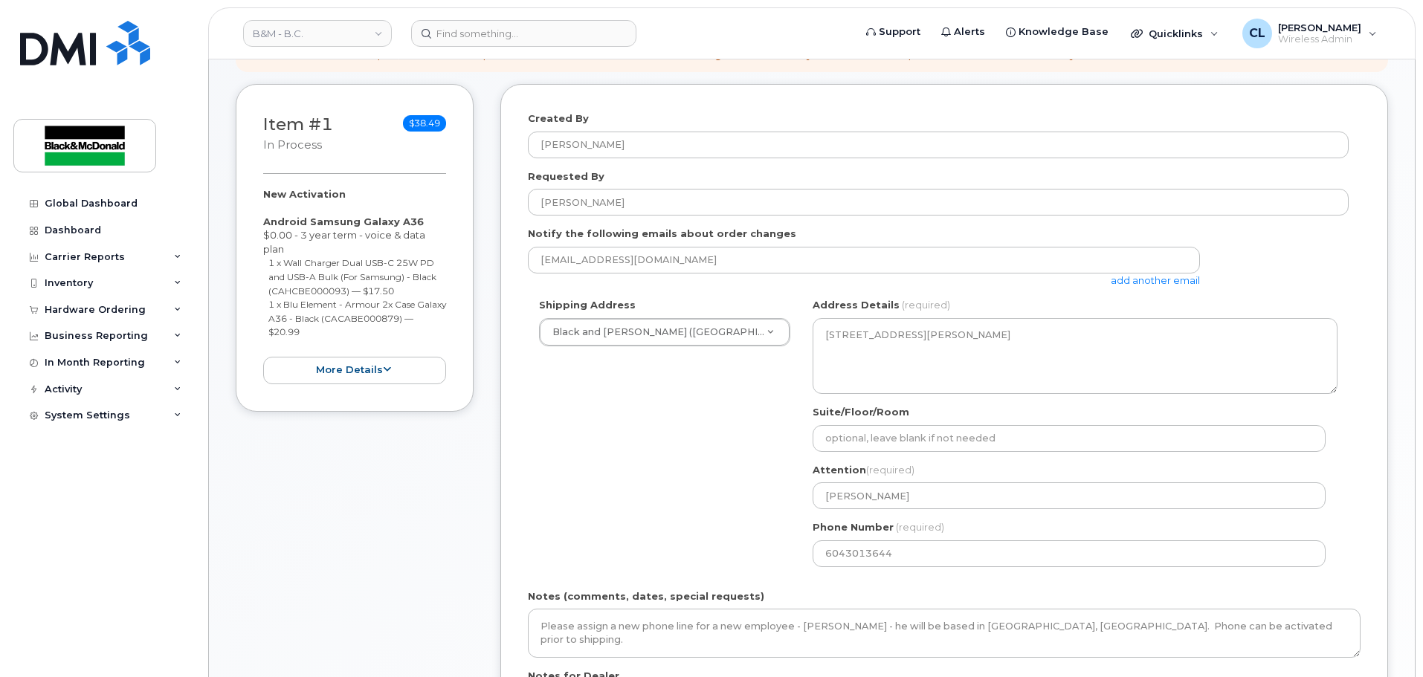
scroll to position [74, 0]
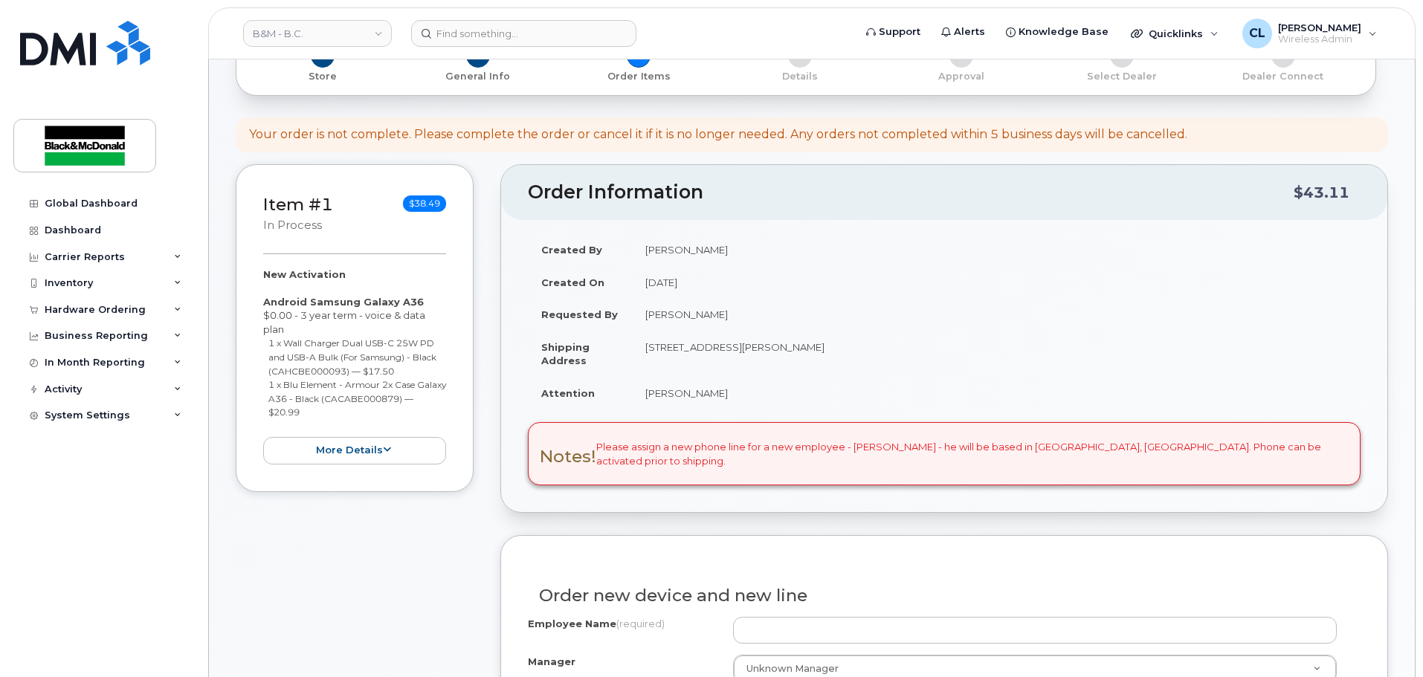
scroll to position [297, 0]
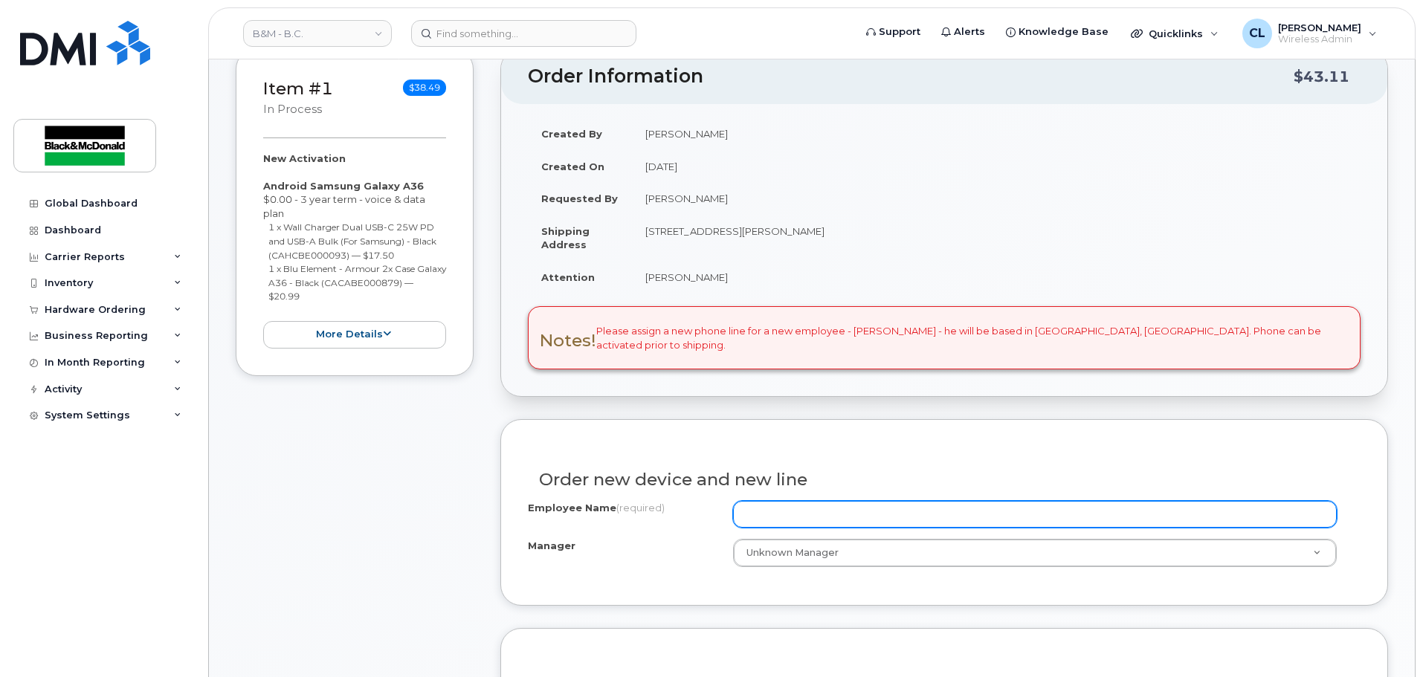
click at [807, 515] on input "Employee Name (required)" at bounding box center [1035, 514] width 604 height 27
type input "[PERSON_NAME]"
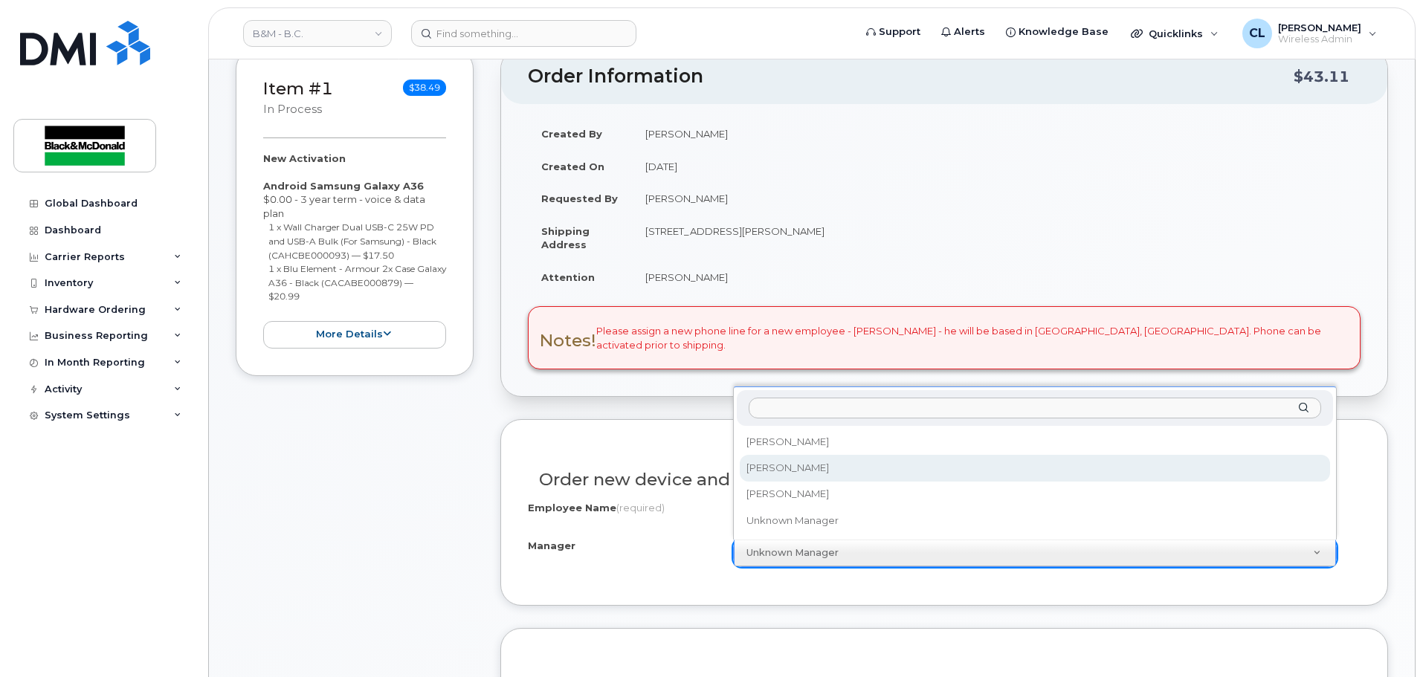
select select "286239"
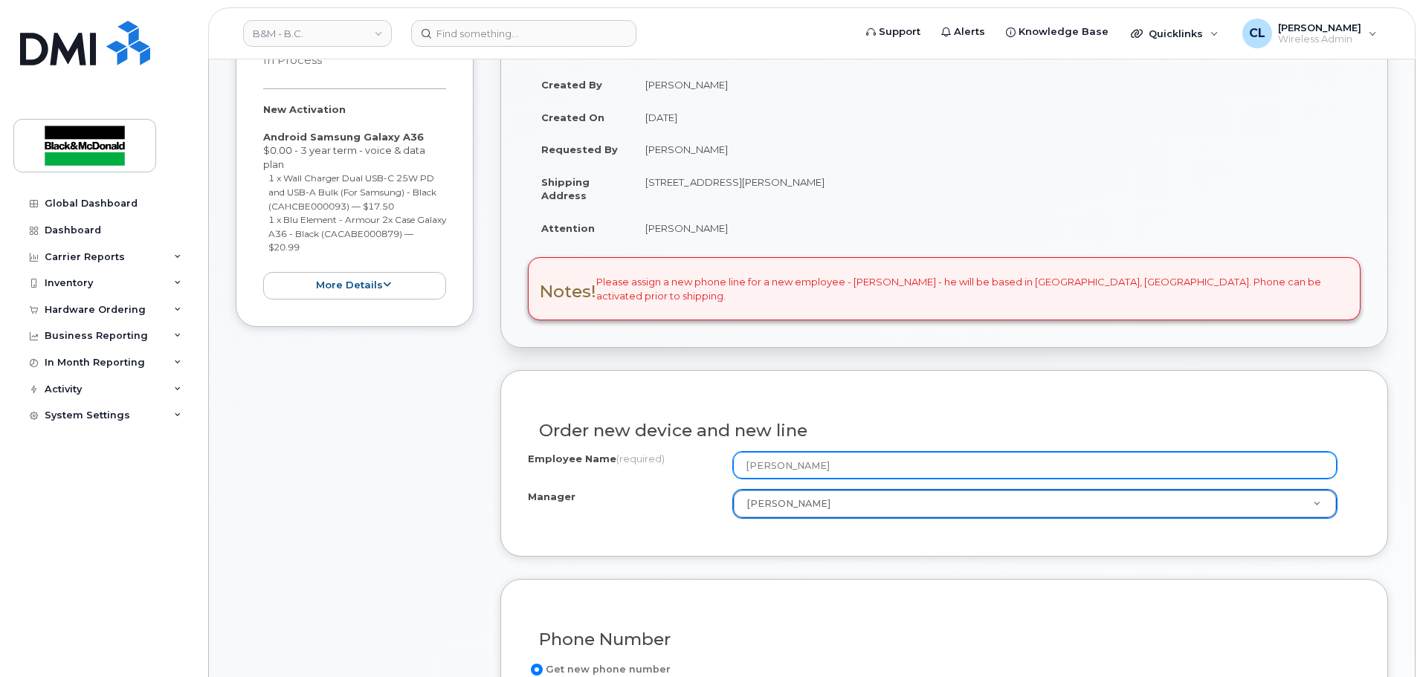
scroll to position [520, 0]
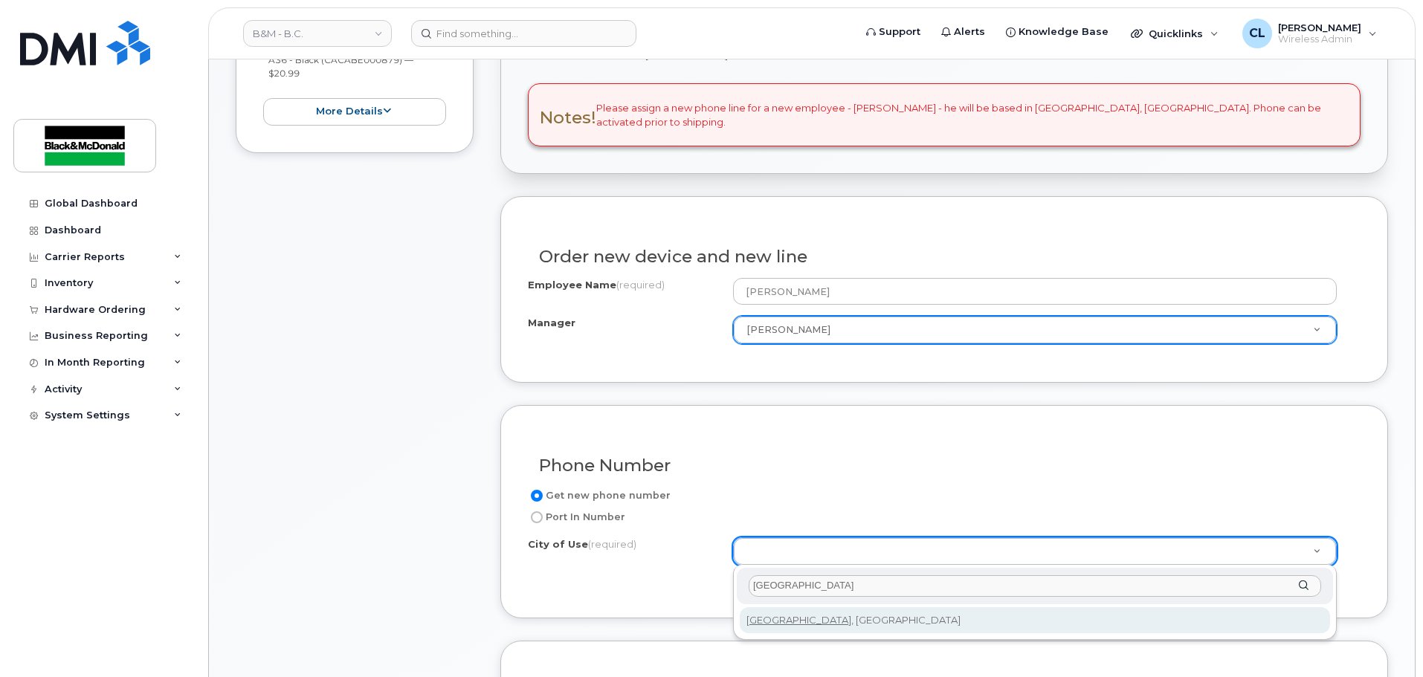
type input "[GEOGRAPHIC_DATA]"
type input "964"
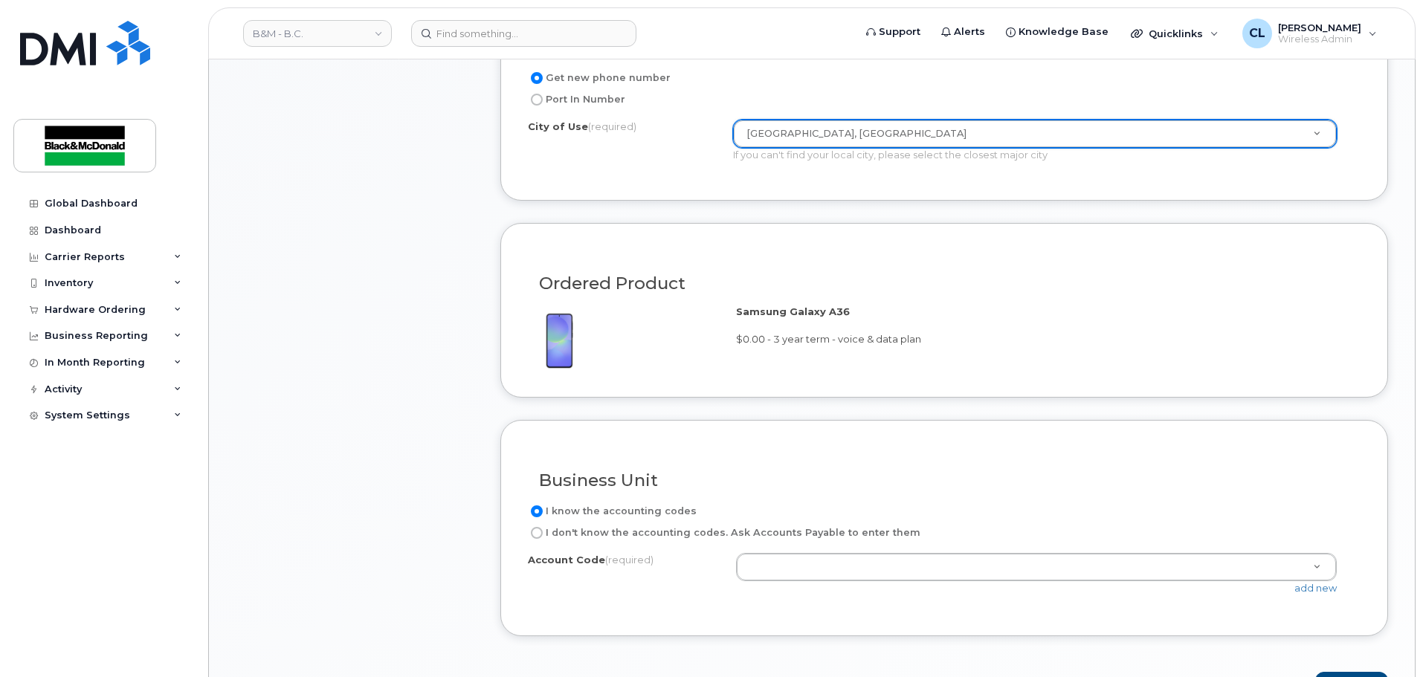
scroll to position [966, 0]
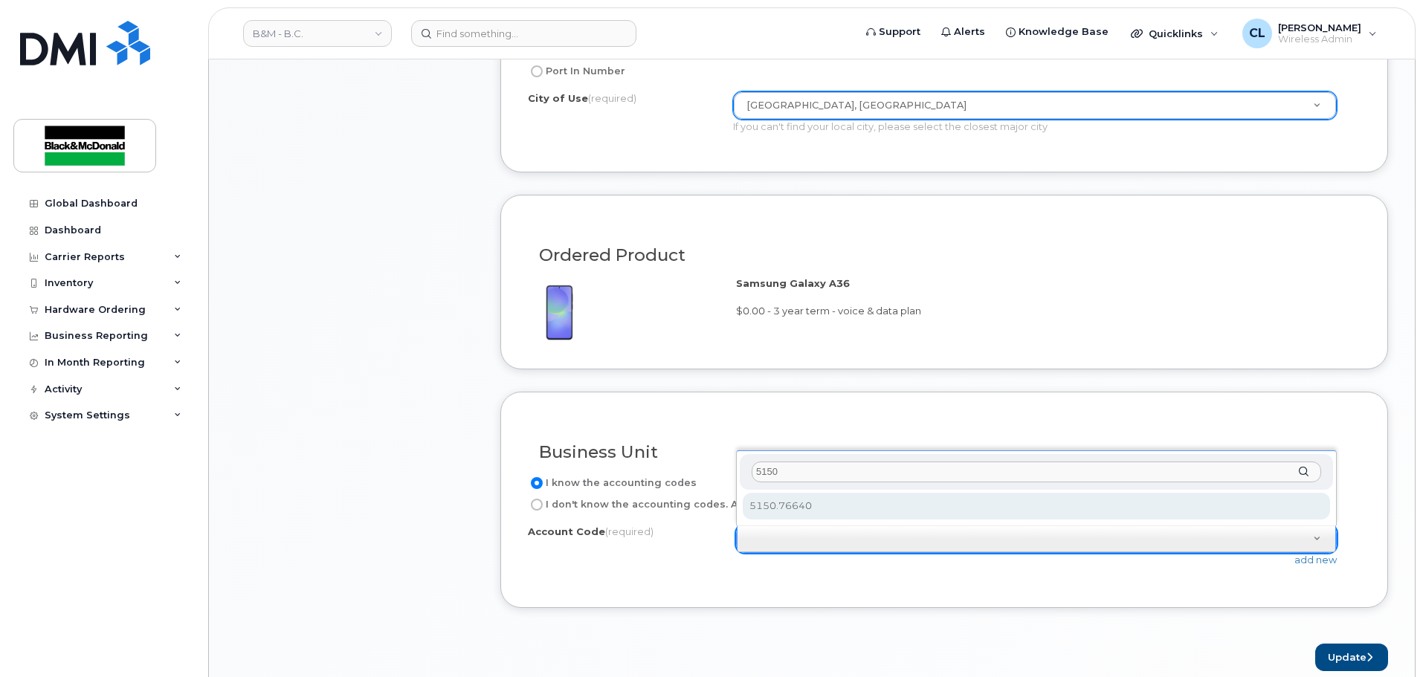
type input "5150"
select select "5150.76640"
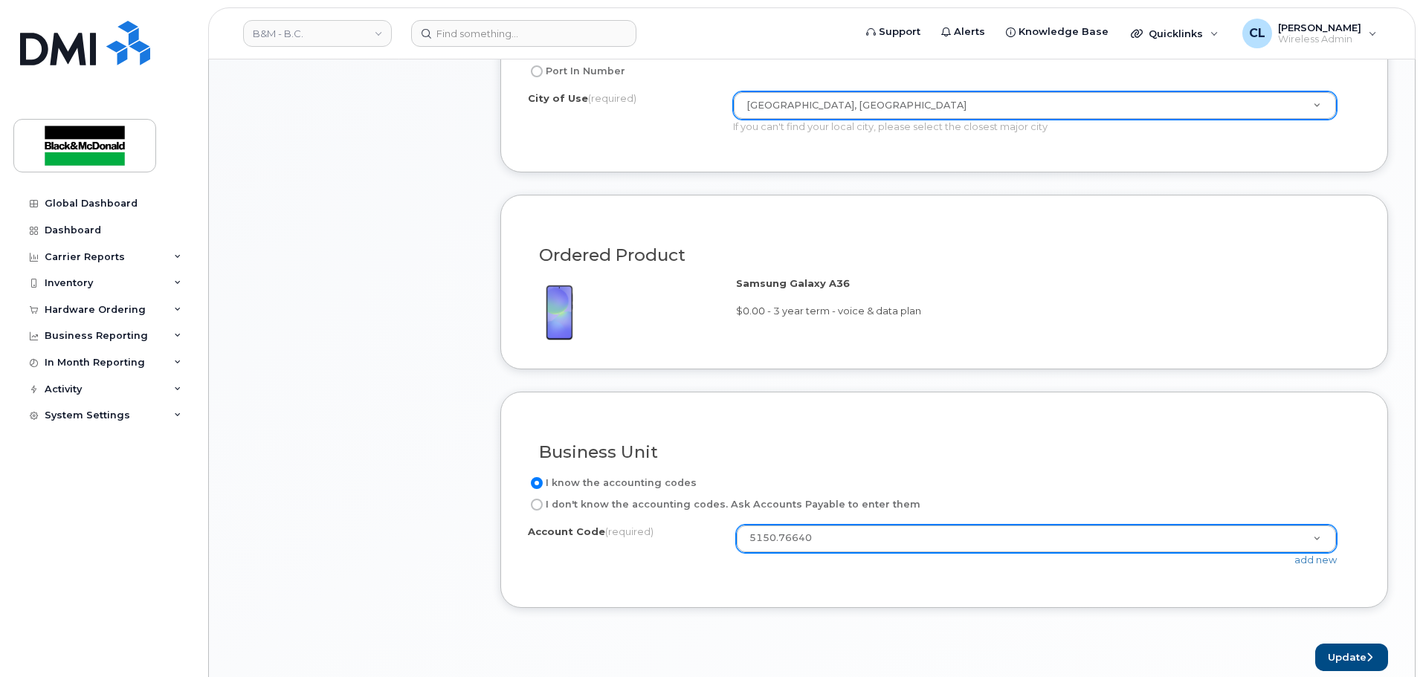
click at [792, 575] on div "Account Code (required) 5150.76640 5102.76640 5138.76640 514100118.14150.49400 …" at bounding box center [944, 553] width 833 height 56
click at [1347, 661] on button "Update" at bounding box center [1351, 658] width 73 height 28
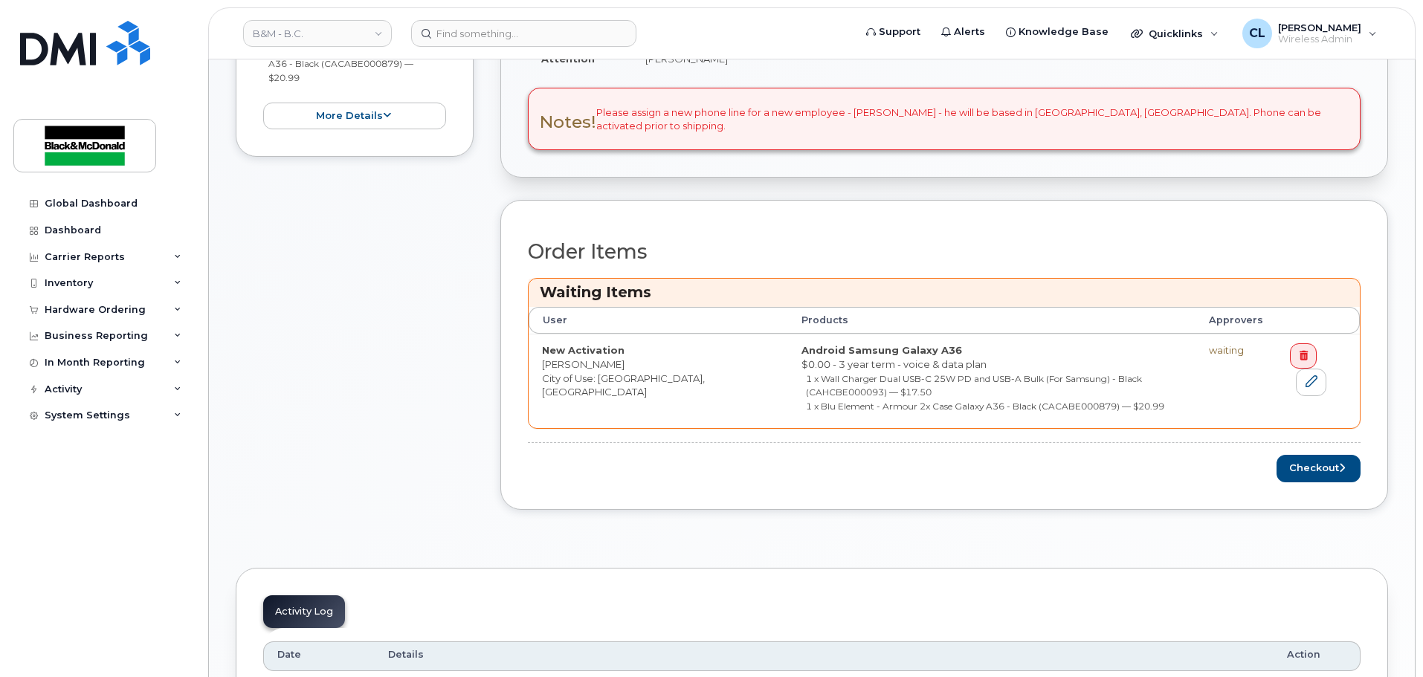
scroll to position [595, 0]
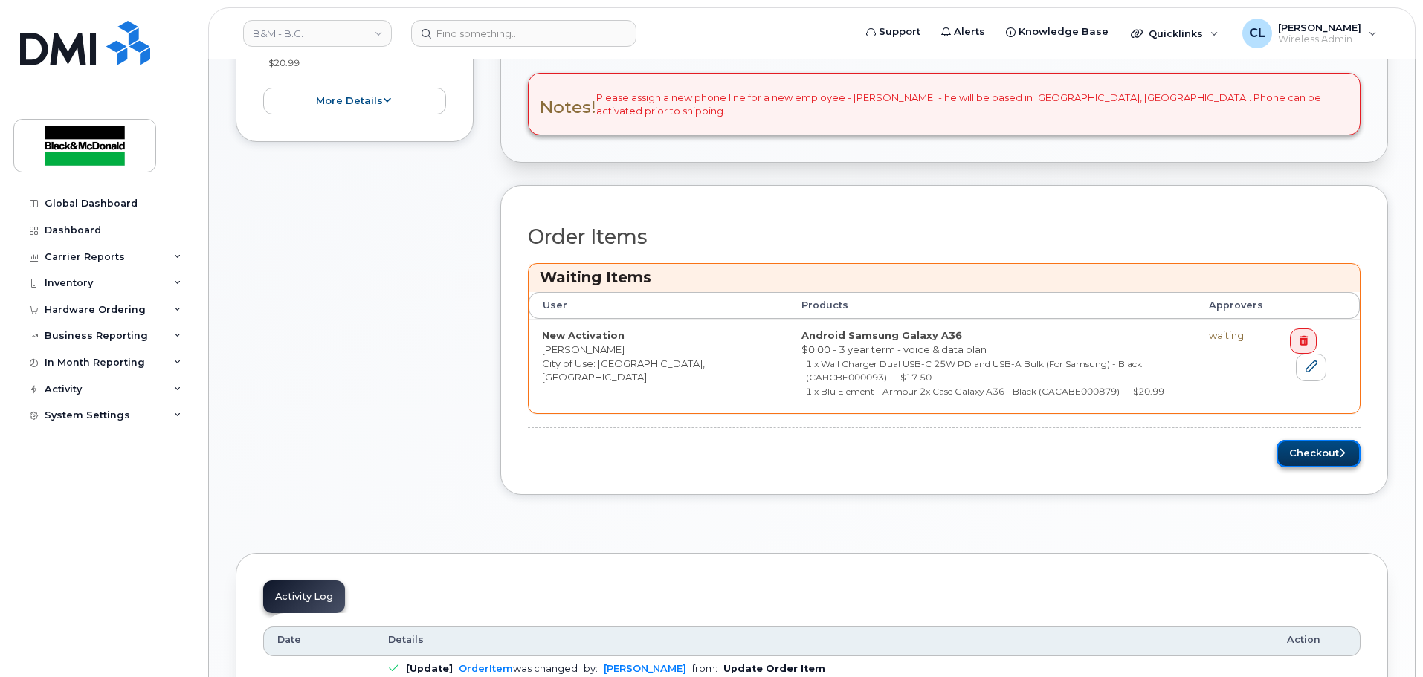
click at [1296, 458] on button "Checkout" at bounding box center [1318, 454] width 84 height 28
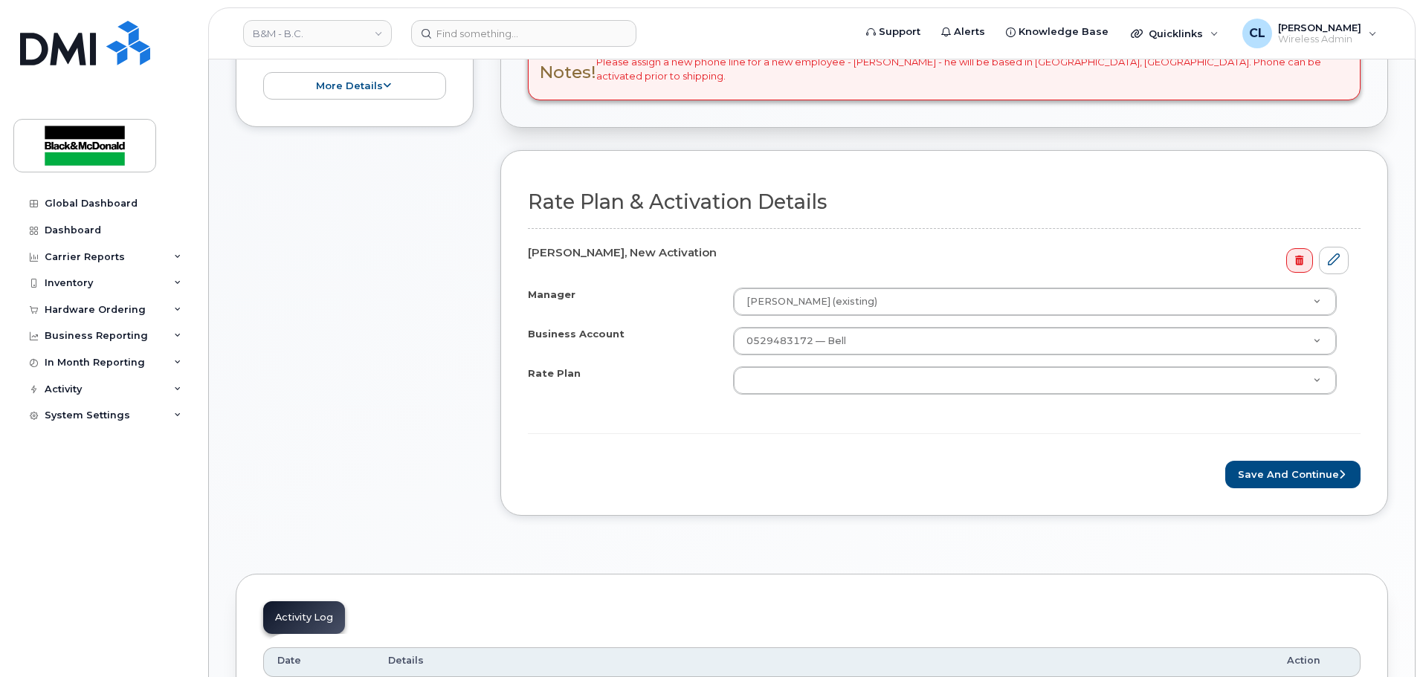
scroll to position [520, 0]
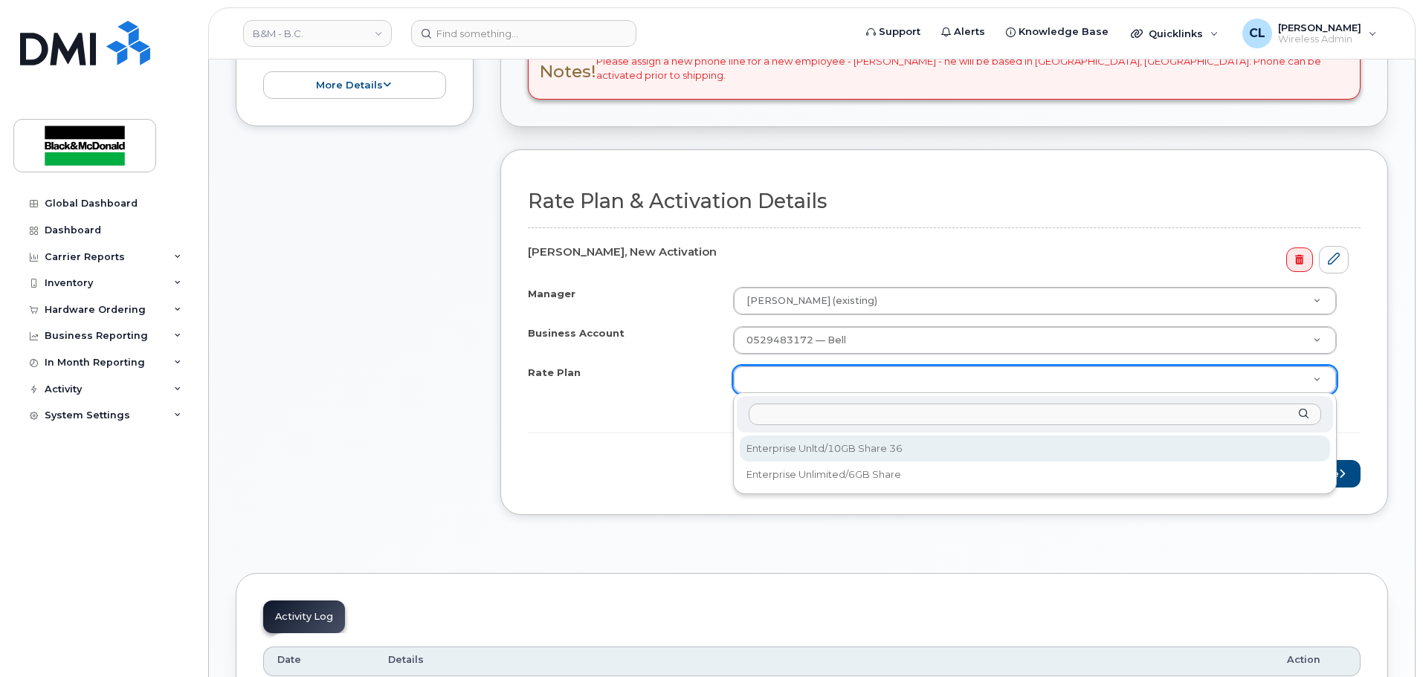
select select "Enterprise Unltd/10GB Share 36"
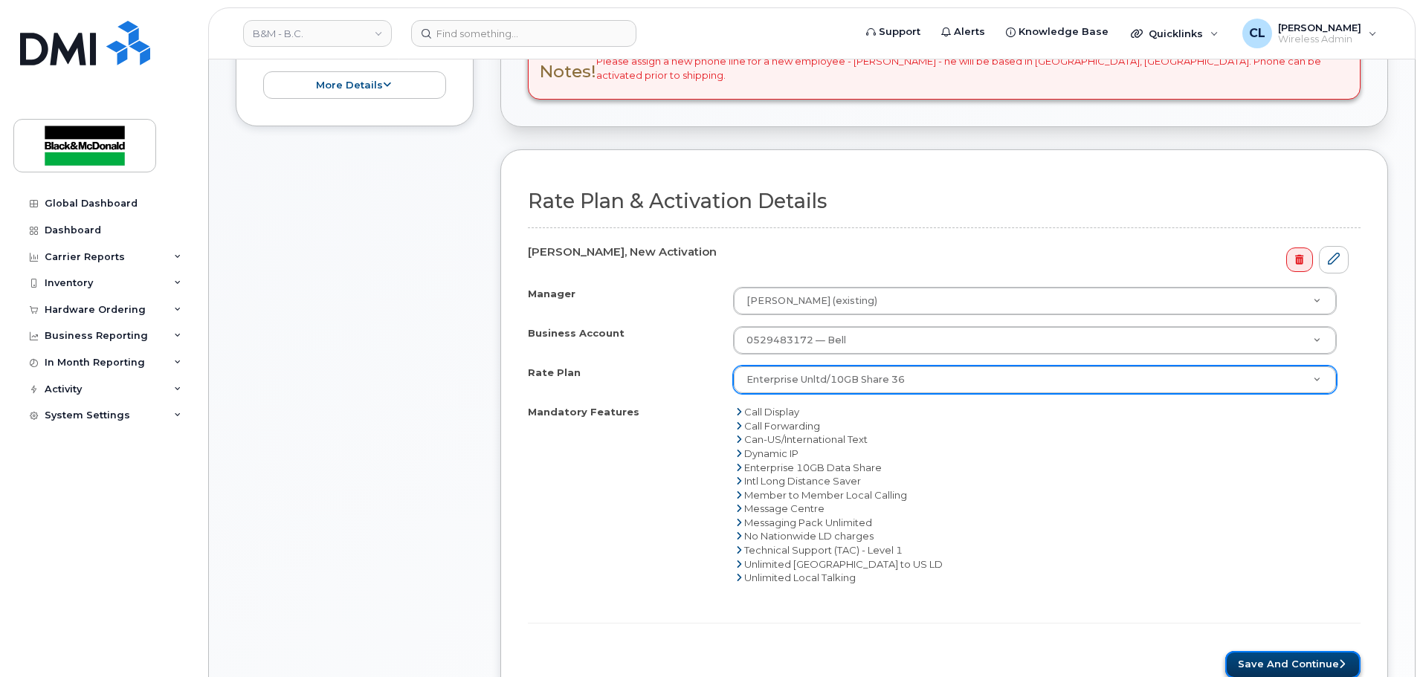
click at [1245, 662] on button "Save and Continue" at bounding box center [1292, 665] width 135 height 28
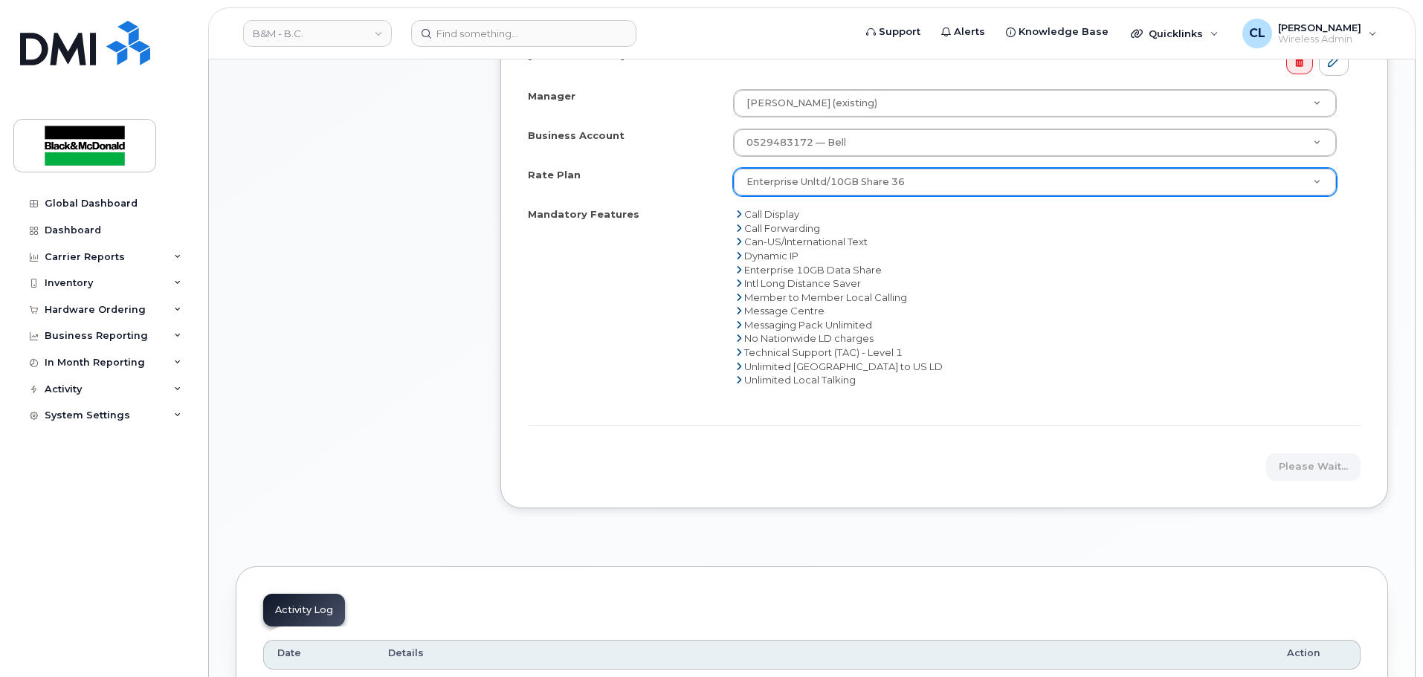
scroll to position [743, 0]
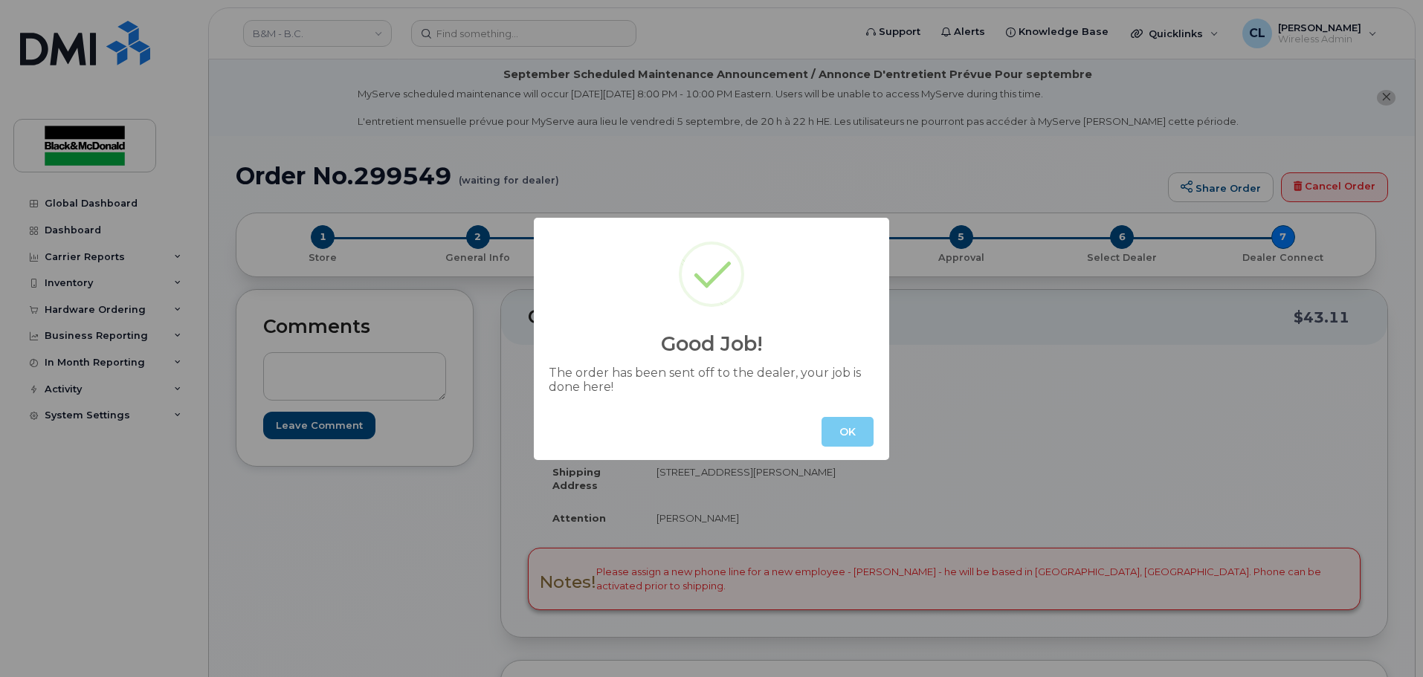
click at [840, 430] on button "OK" at bounding box center [847, 432] width 52 height 30
